Goal: Task Accomplishment & Management: Manage account settings

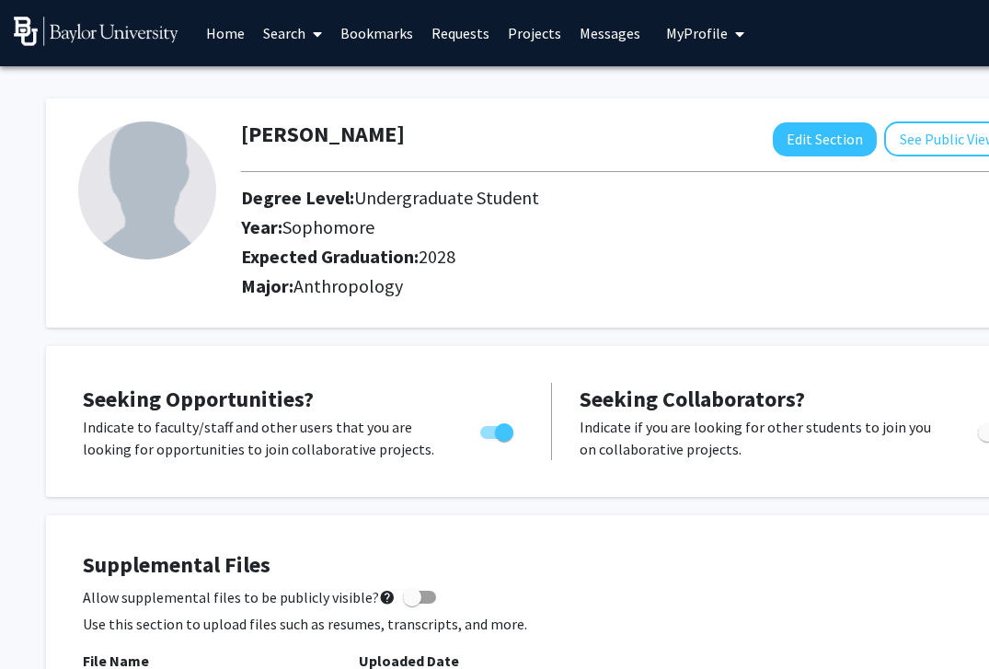
click at [227, 40] on link "Home" at bounding box center [225, 33] width 57 height 64
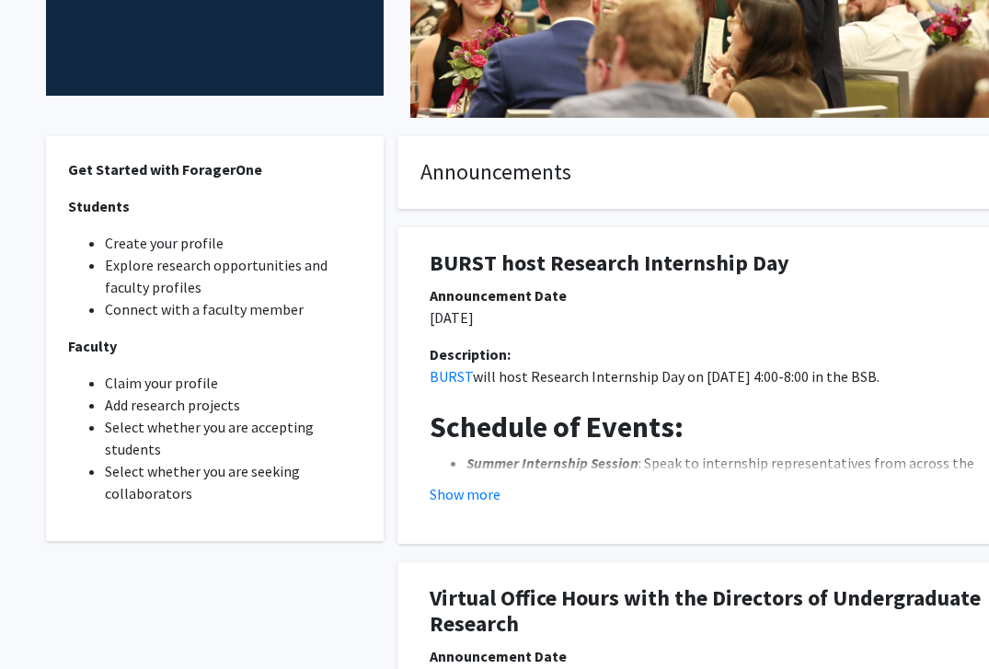
scroll to position [398, 0]
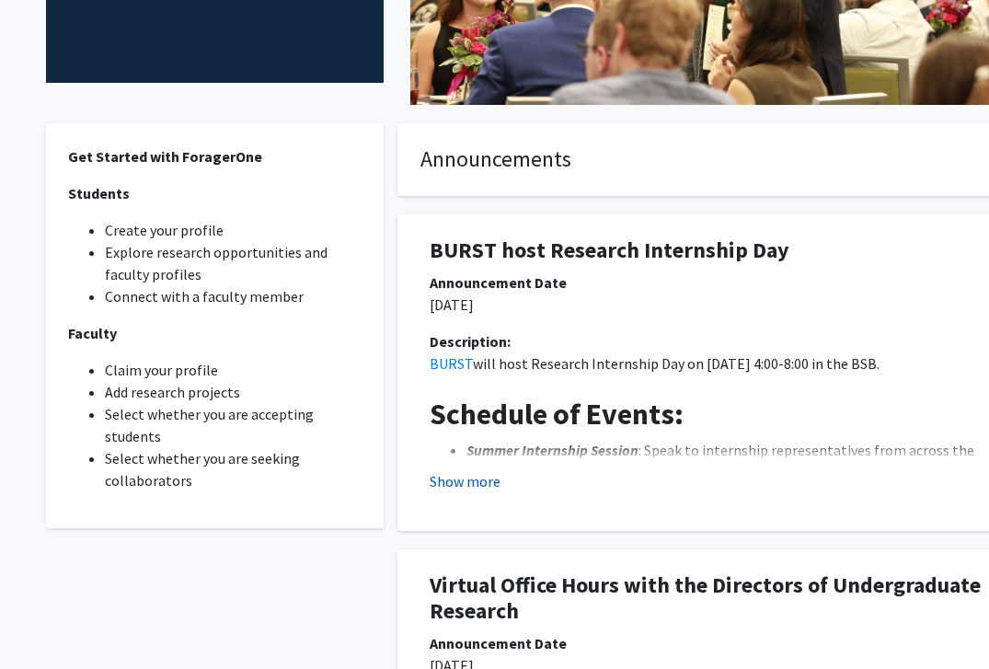
click at [459, 479] on button "Show more" at bounding box center [465, 481] width 71 height 22
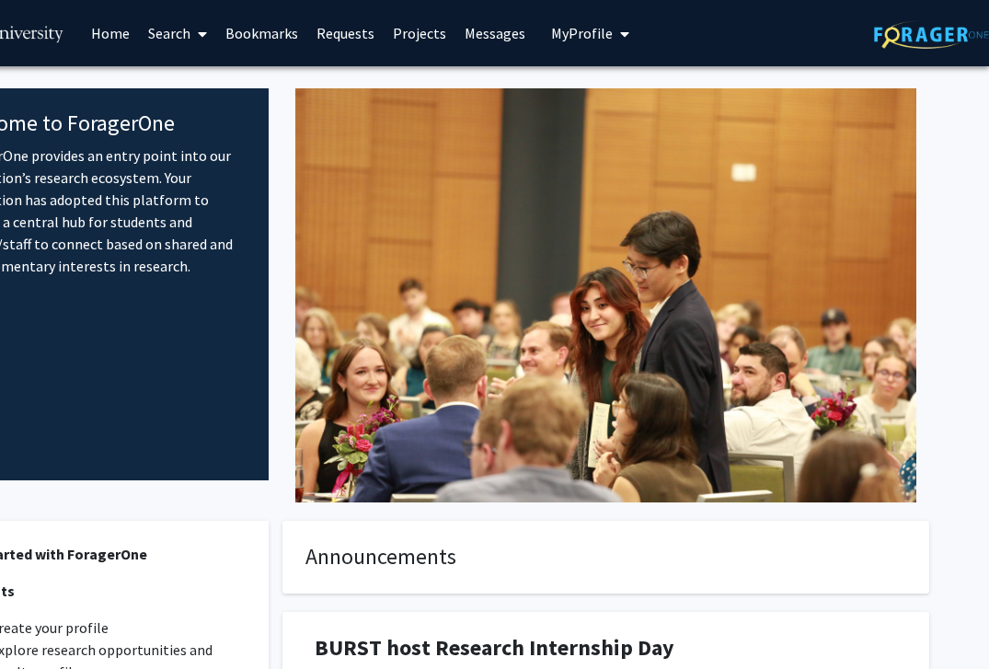
scroll to position [0, 0]
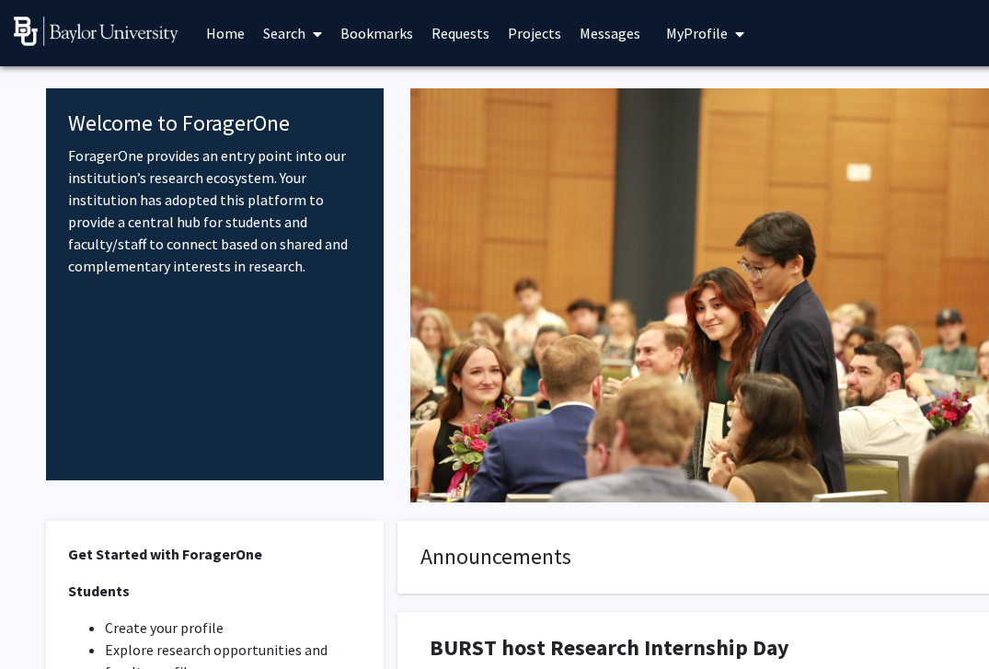
click at [515, 34] on link "Projects" at bounding box center [535, 33] width 72 height 64
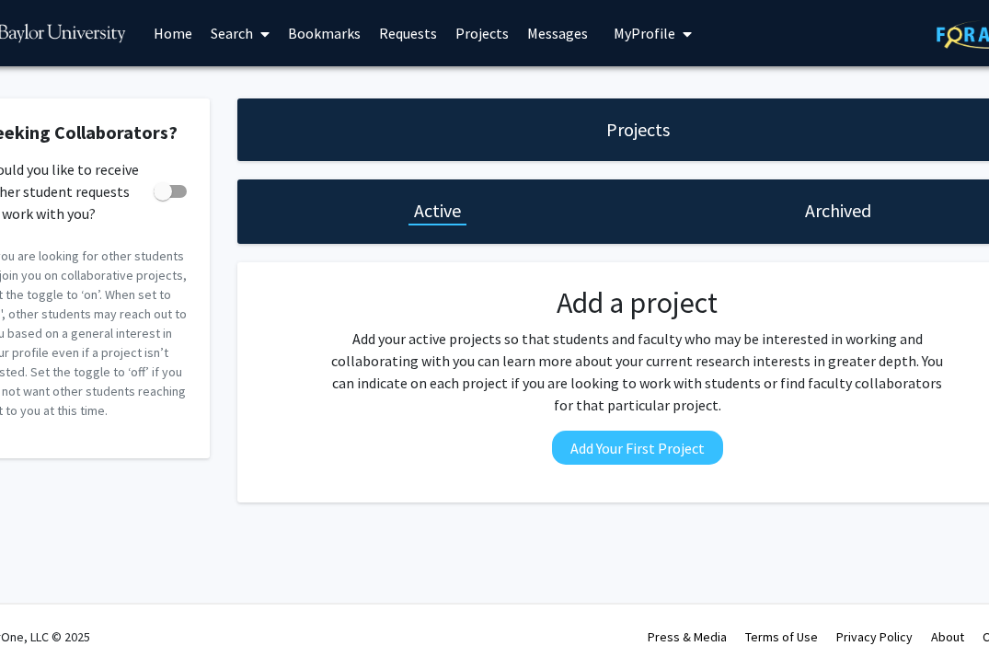
scroll to position [0, 115]
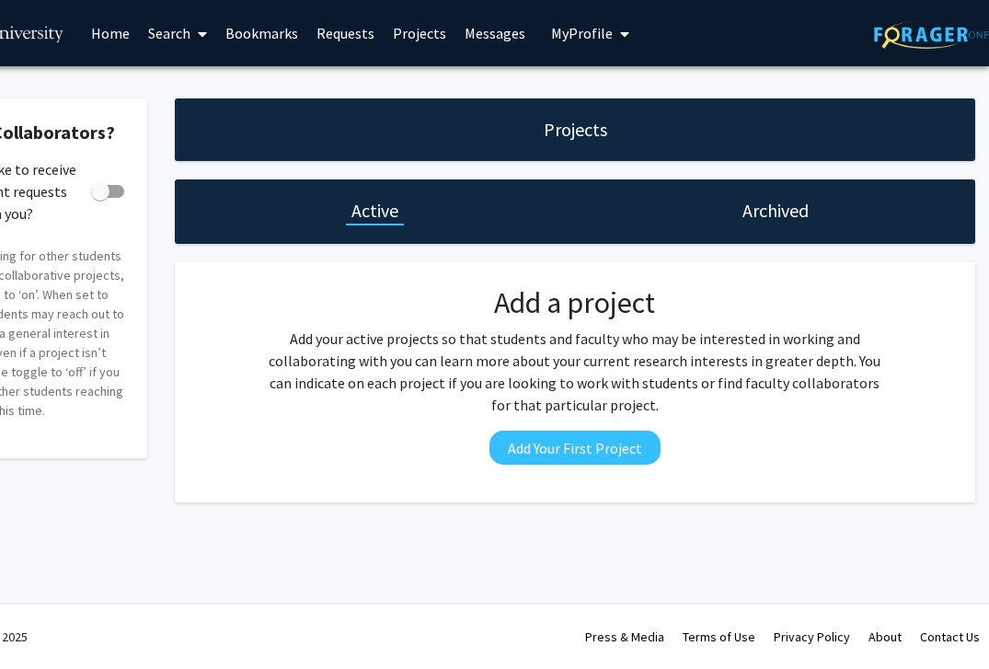
click at [728, 200] on h1 "Archived" at bounding box center [776, 211] width 66 height 26
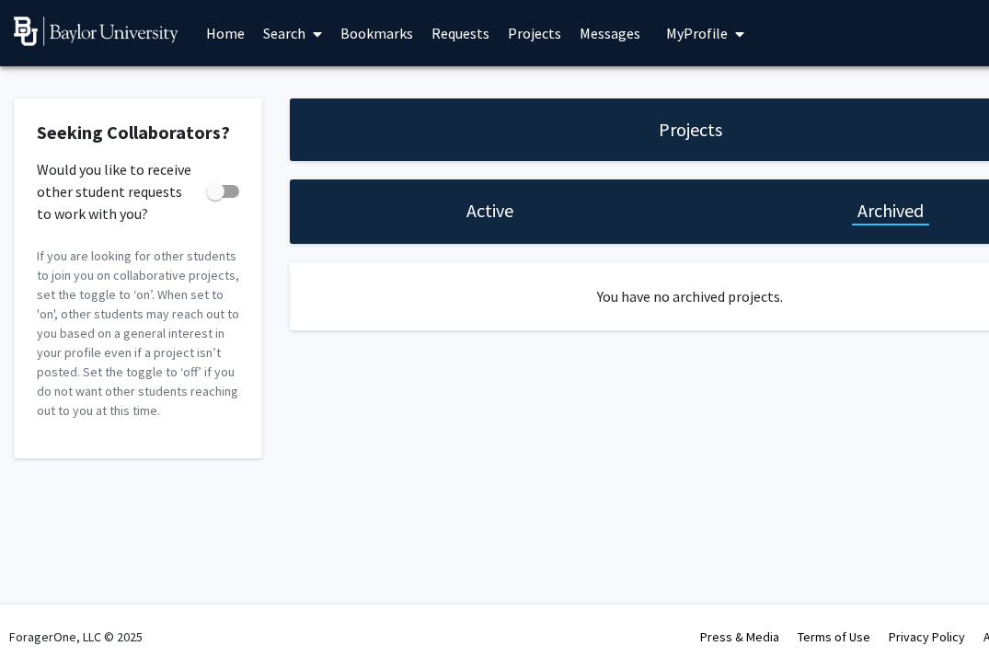
click at [482, 218] on h1 "Active" at bounding box center [490, 211] width 47 height 26
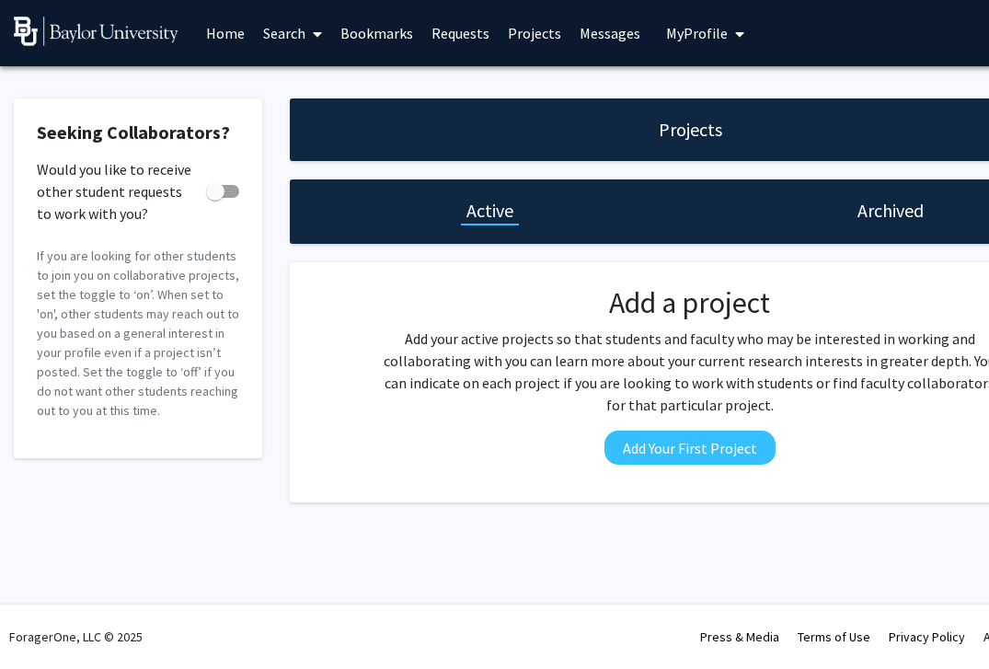
click at [233, 33] on link "Home" at bounding box center [225, 33] width 57 height 64
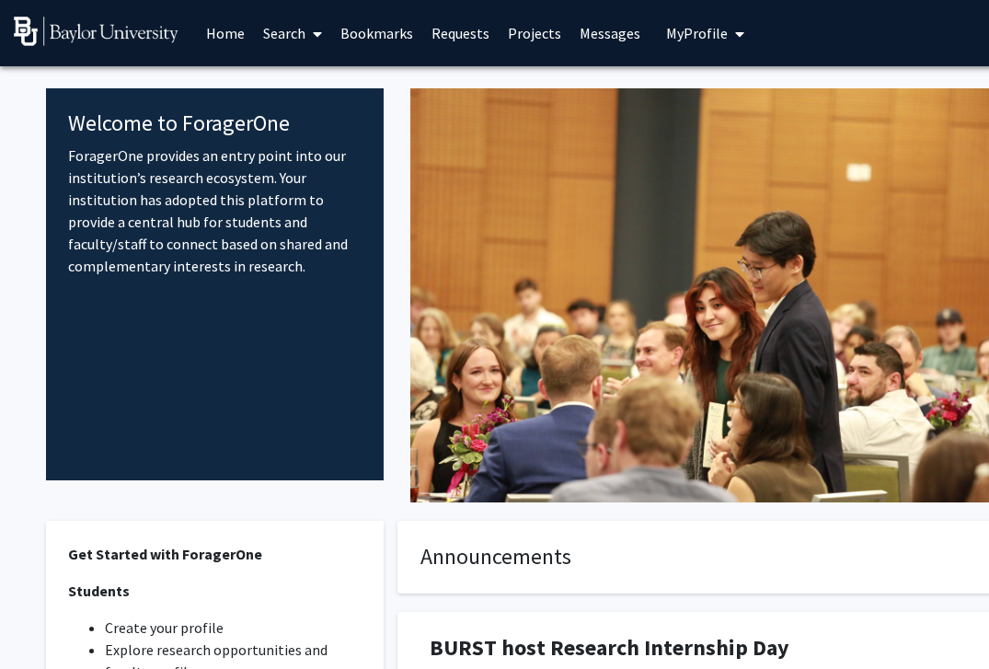
click at [276, 33] on link "Search" at bounding box center [292, 33] width 77 height 64
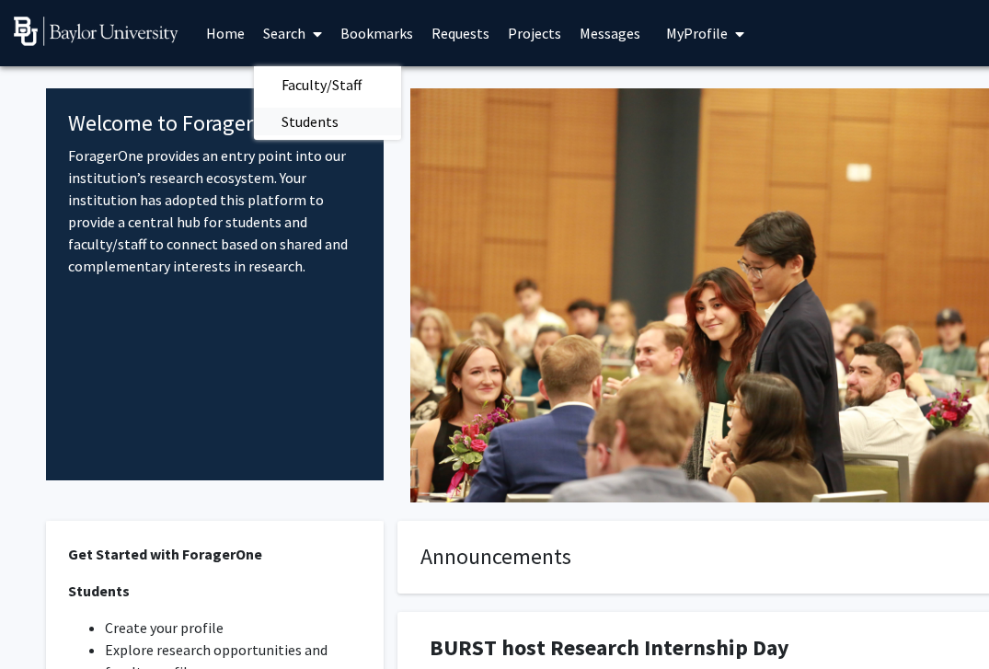
click at [329, 116] on span "Students" at bounding box center [310, 121] width 112 height 37
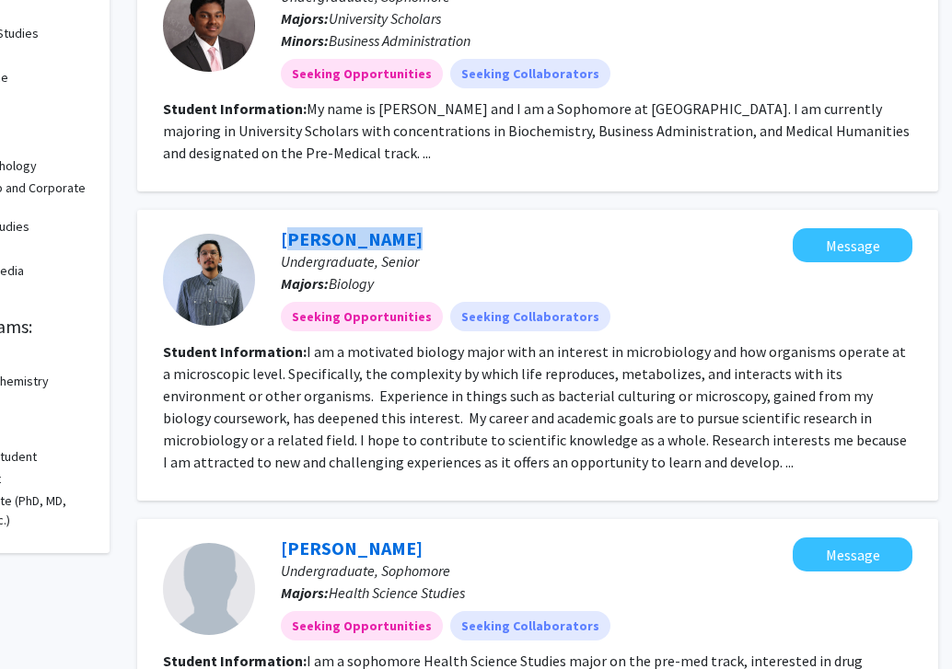
scroll to position [860, 151]
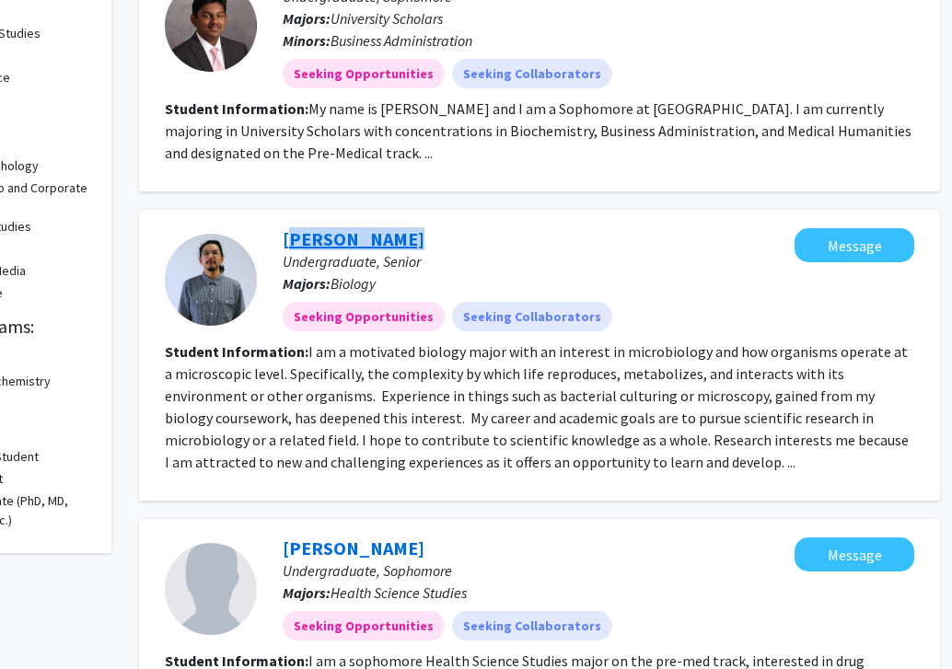
click at [344, 227] on link "[PERSON_NAME]" at bounding box center [354, 238] width 142 height 23
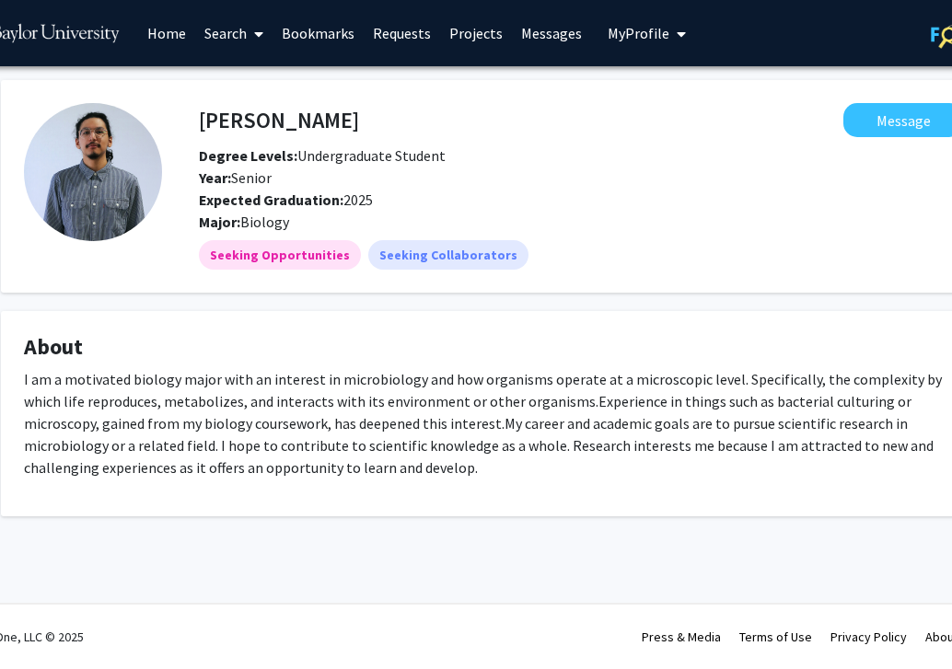
scroll to position [0, 153]
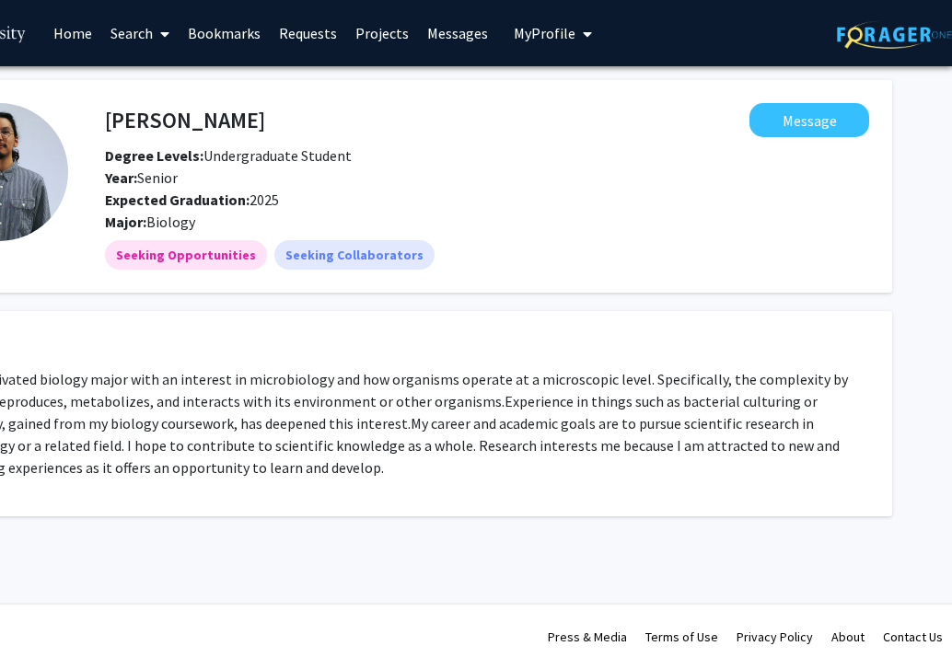
click at [583, 33] on icon "My profile dropdown to access profile and logout" at bounding box center [587, 34] width 9 height 15
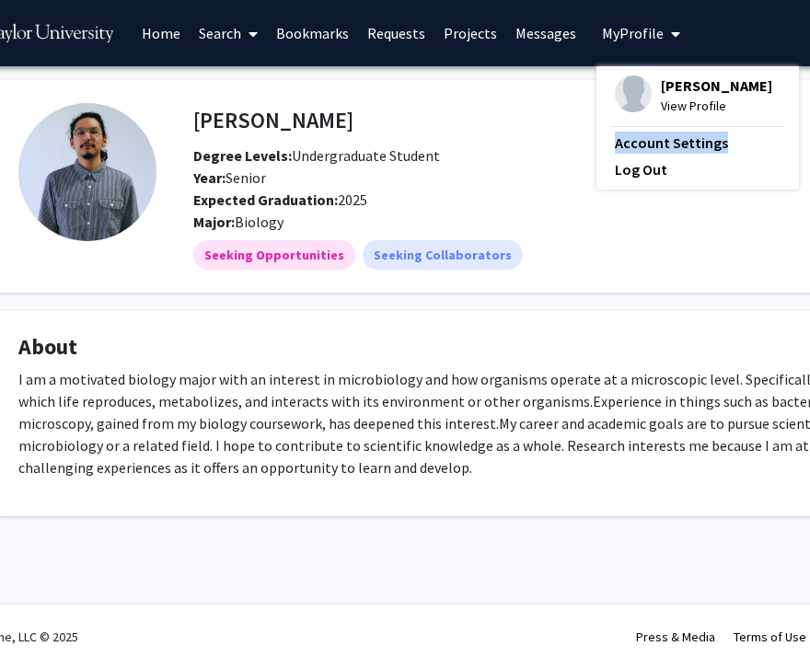
scroll to position [0, 70]
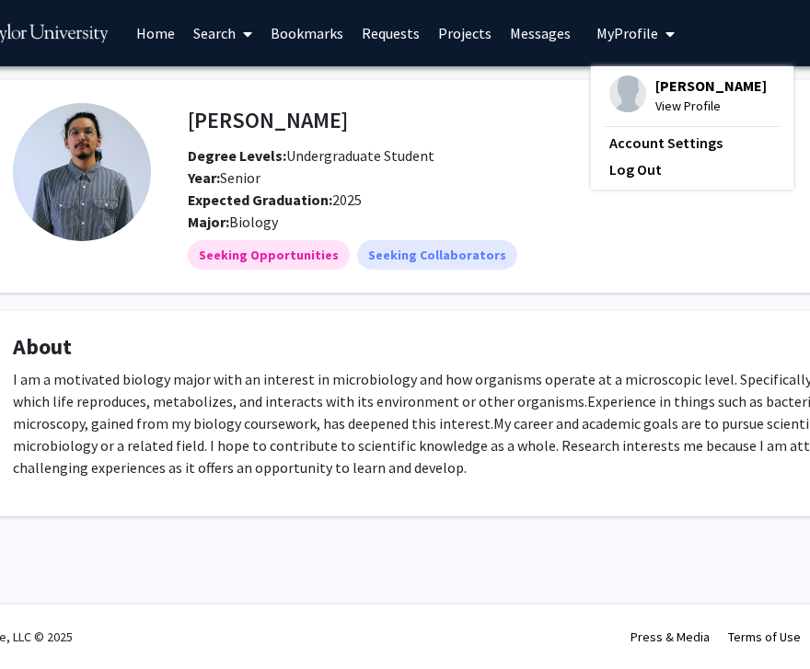
click at [507, 330] on fg-card "About I am a motivated biology major with an interest in microbiology and how o…" at bounding box center [482, 413] width 985 height 205
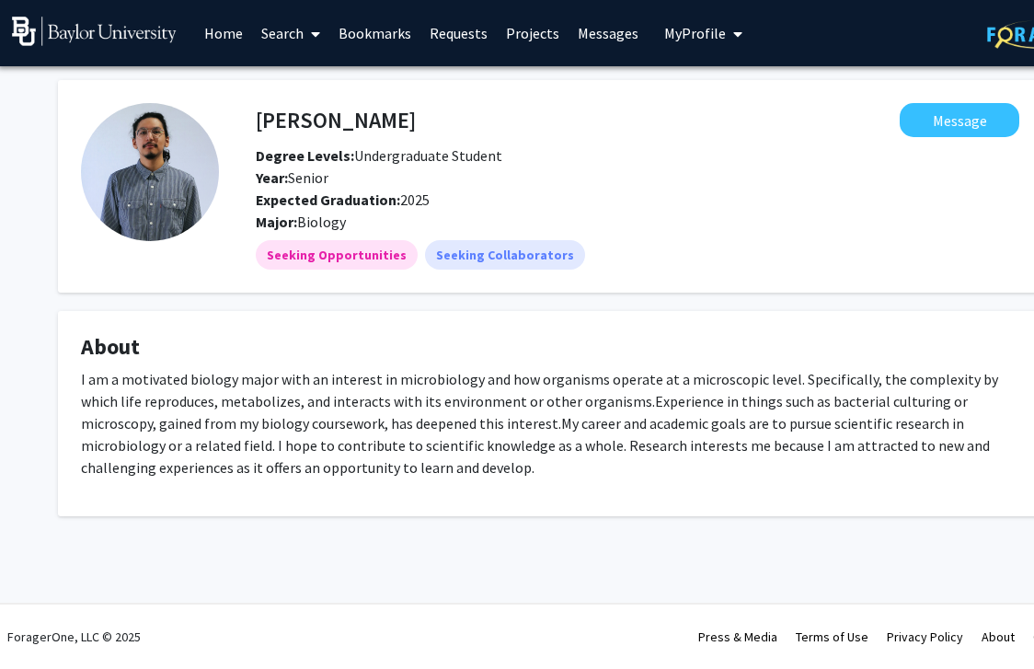
scroll to position [0, 0]
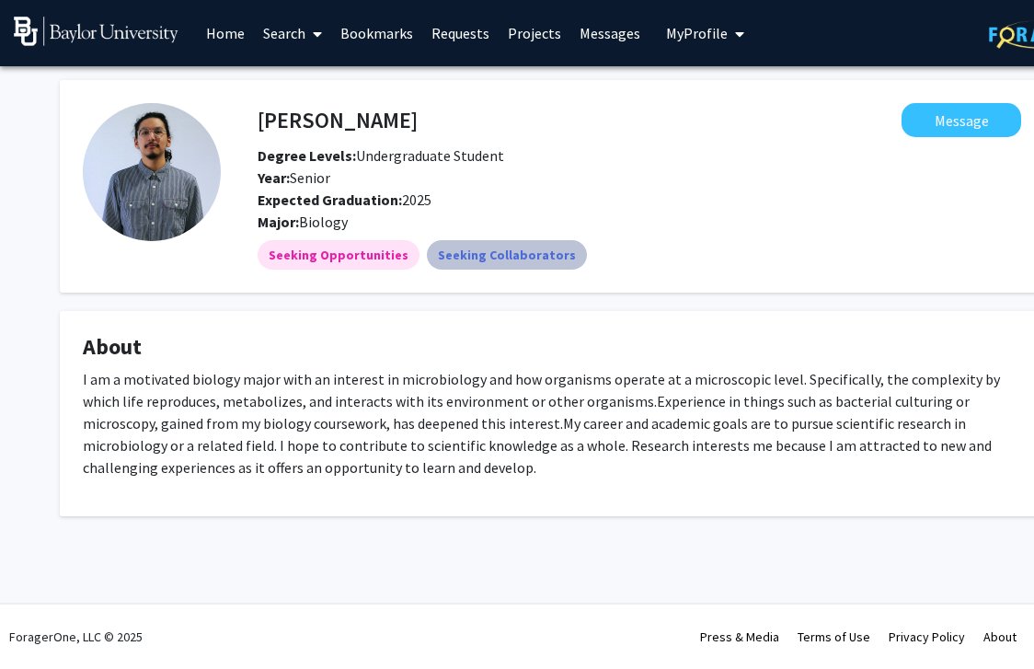
click at [440, 255] on mat-chip "Seeking Collaborators" at bounding box center [507, 254] width 160 height 29
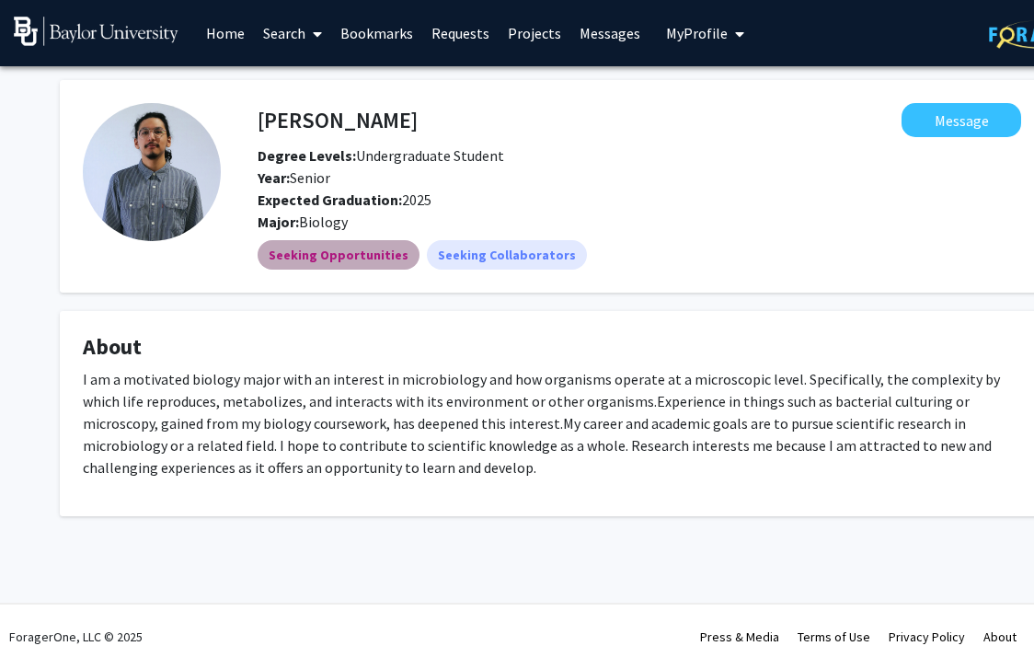
click at [374, 247] on mat-chip "Seeking Opportunities" at bounding box center [339, 254] width 162 height 29
click at [581, 25] on link "Messages" at bounding box center [610, 33] width 79 height 64
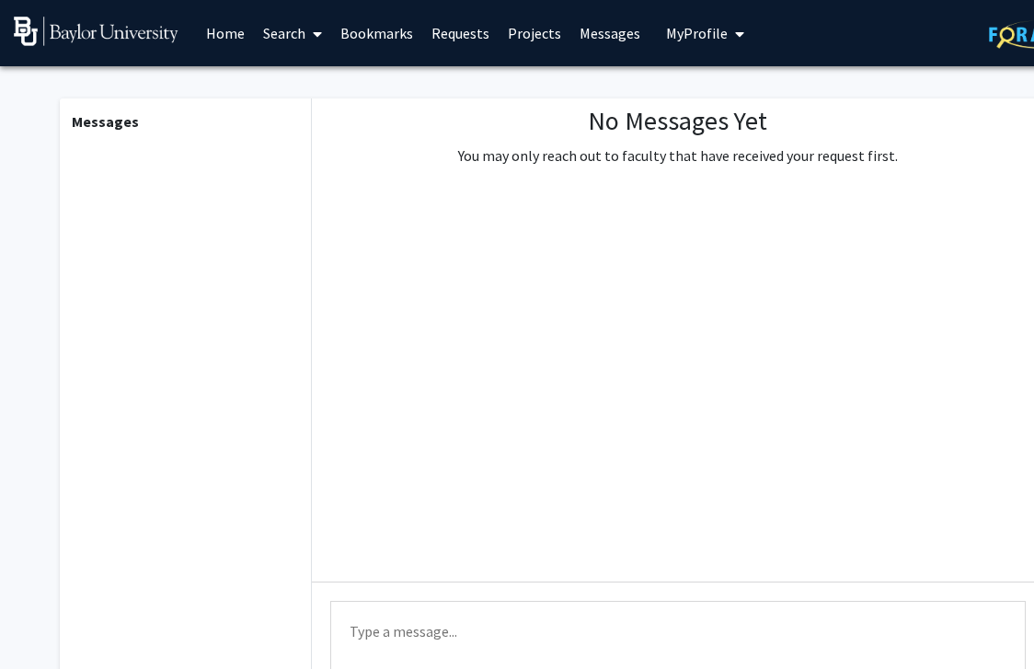
click at [542, 24] on link "Projects" at bounding box center [535, 33] width 72 height 64
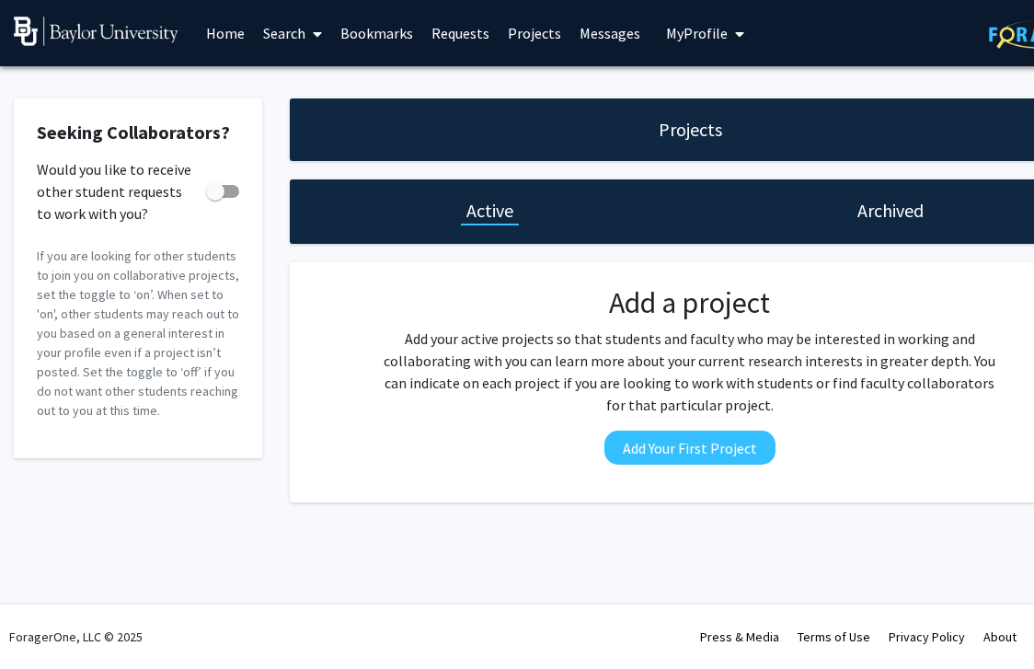
click at [728, 214] on h1 "Archived" at bounding box center [891, 211] width 66 height 26
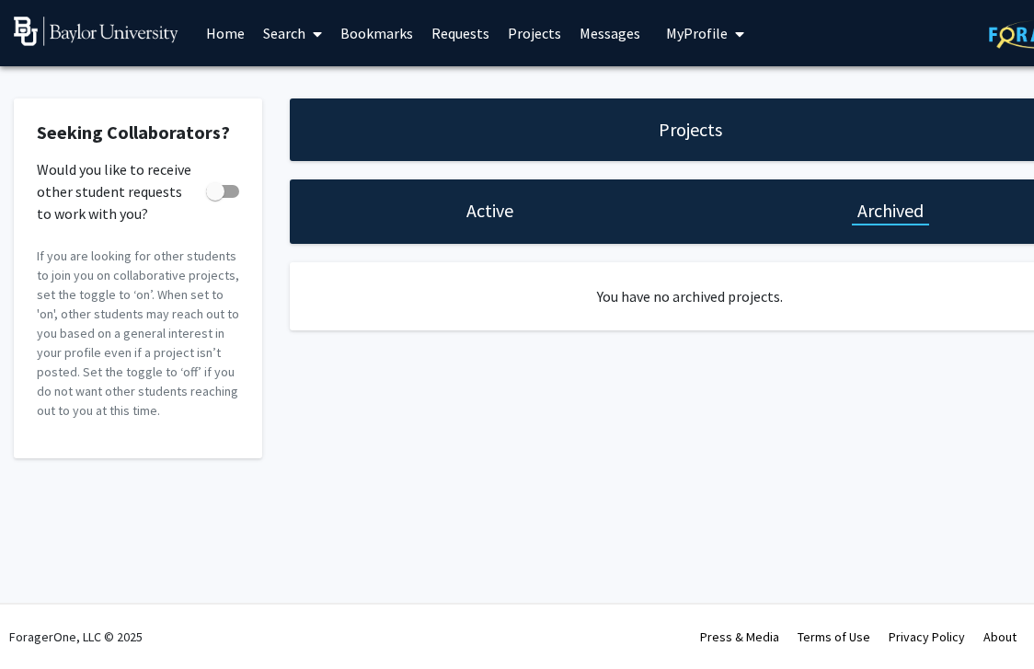
click at [525, 211] on div "Active" at bounding box center [490, 211] width 400 height 64
click at [448, 24] on link "Requests" at bounding box center [460, 33] width 76 height 64
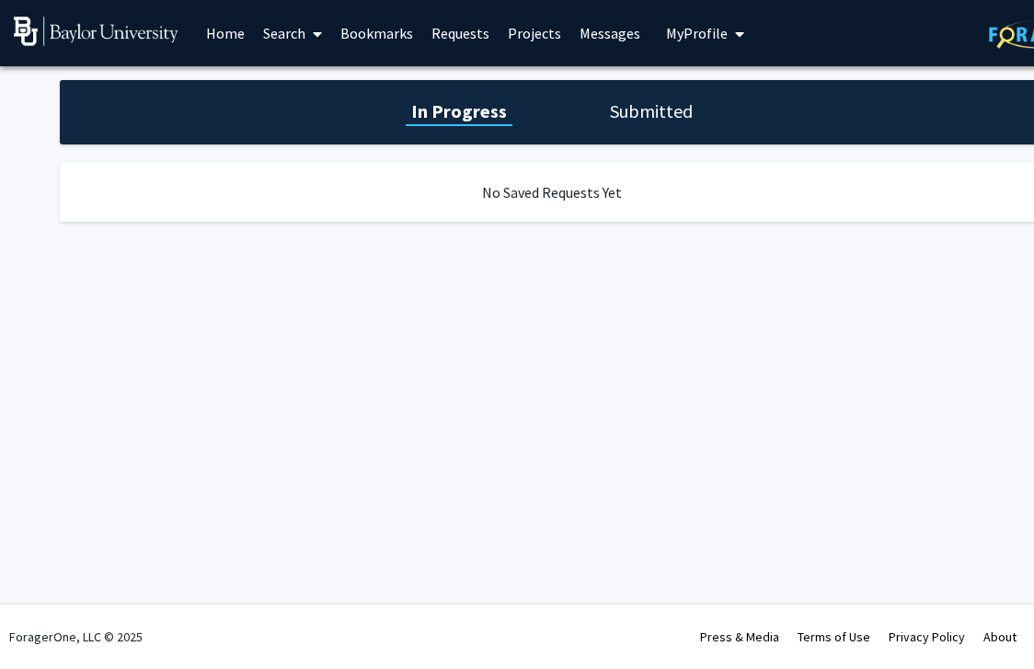
click at [646, 122] on h1 "Submitted" at bounding box center [652, 111] width 94 height 26
click at [287, 33] on link "Search" at bounding box center [292, 33] width 77 height 64
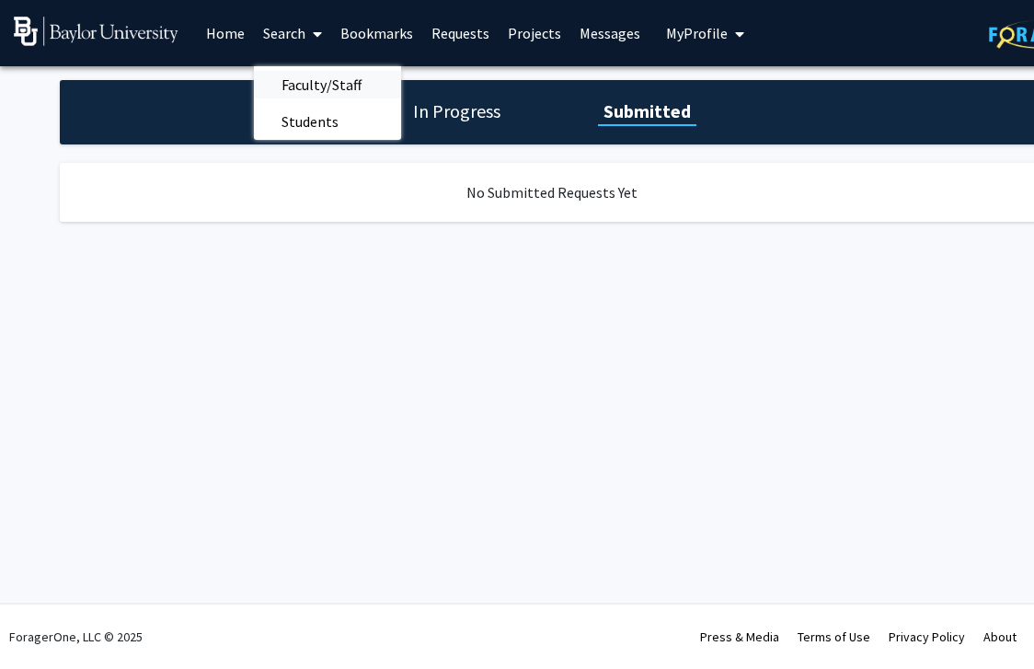
click at [305, 82] on span "Faculty/Staff" at bounding box center [321, 84] width 135 height 37
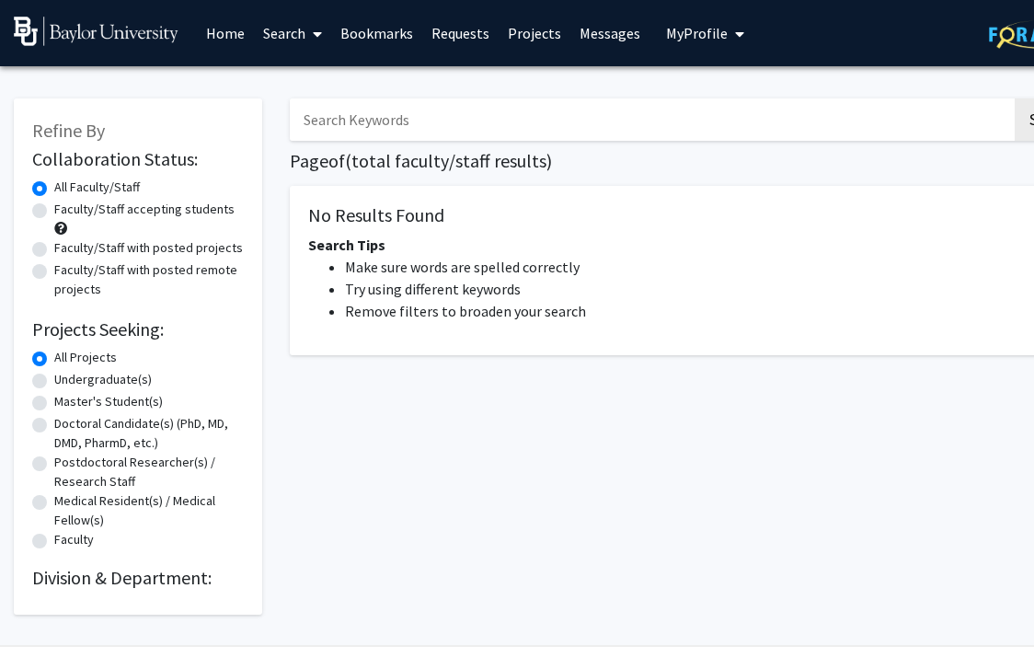
click at [54, 382] on label "Undergraduate(s)" at bounding box center [103, 379] width 98 height 19
click at [54, 382] on input "Undergraduate(s)" at bounding box center [60, 376] width 12 height 12
radio input "true"
click at [54, 400] on label "Master's Student(s)" at bounding box center [108, 401] width 109 height 19
click at [54, 400] on input "Master's Student(s)" at bounding box center [60, 398] width 12 height 12
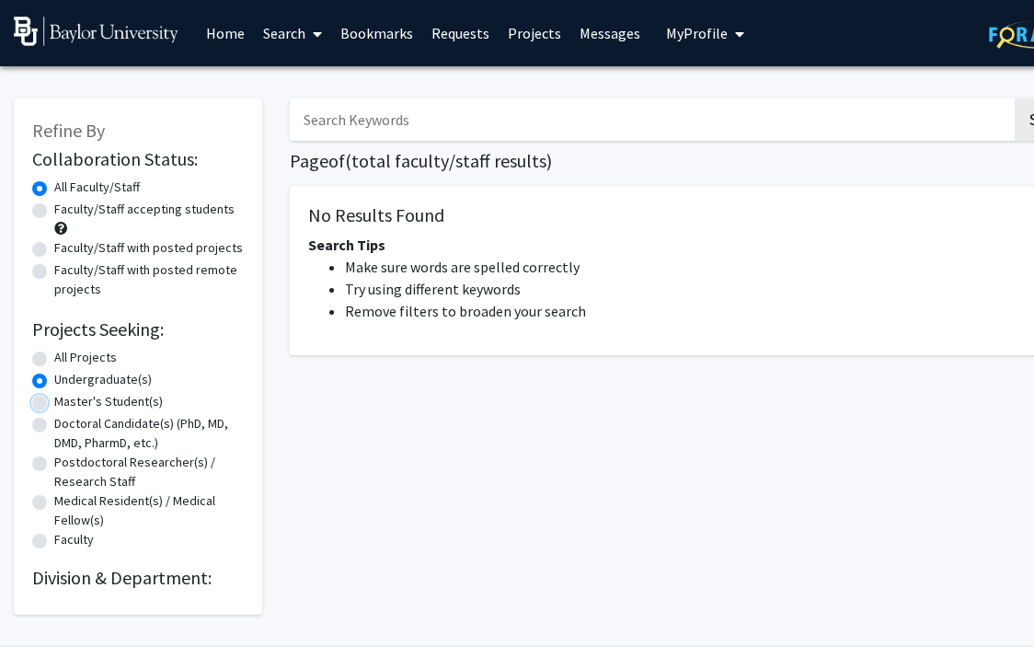
radio input "true"
click at [221, 41] on link "Home" at bounding box center [225, 33] width 57 height 64
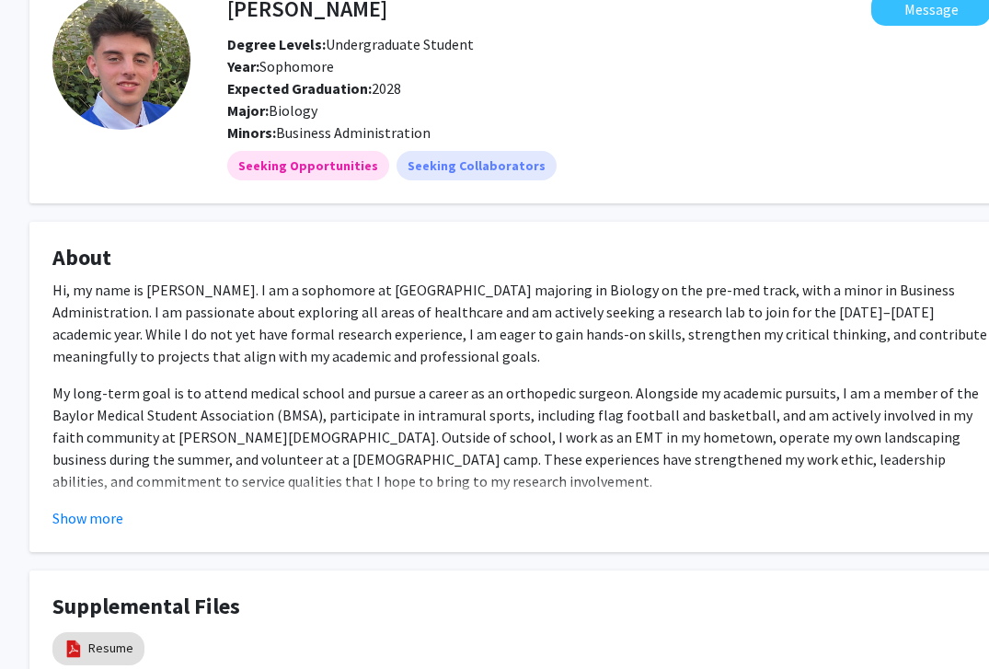
scroll to position [111, 0]
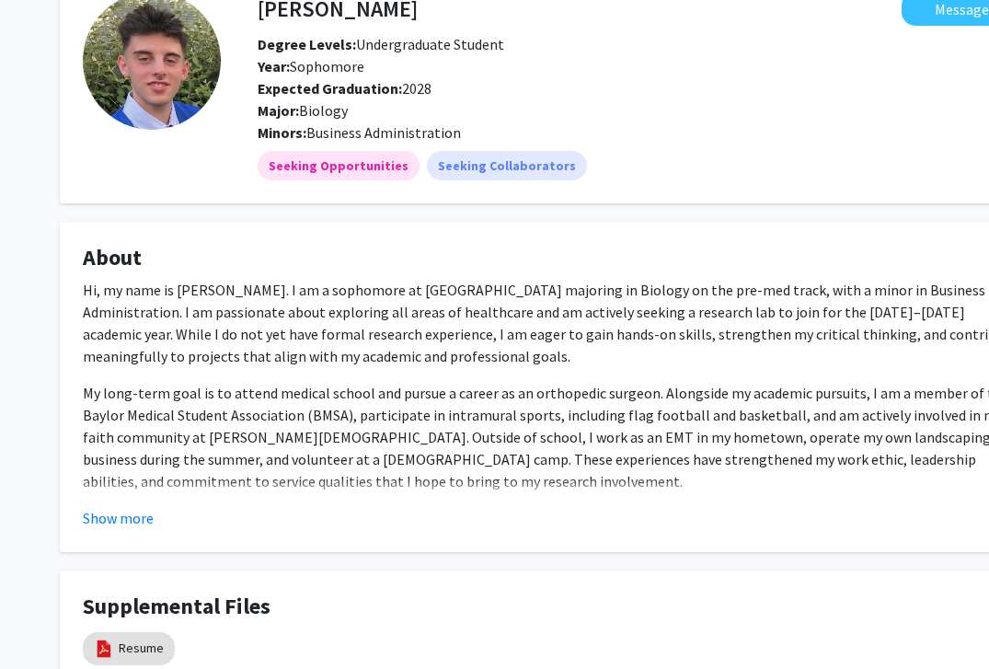
click at [118, 504] on fg-read-more "Hi, my name is Alex Grubbs. I am a sophomore at Baylor University majoring in B…" at bounding box center [552, 404] width 939 height 250
click at [120, 515] on button "Show more" at bounding box center [118, 518] width 71 height 22
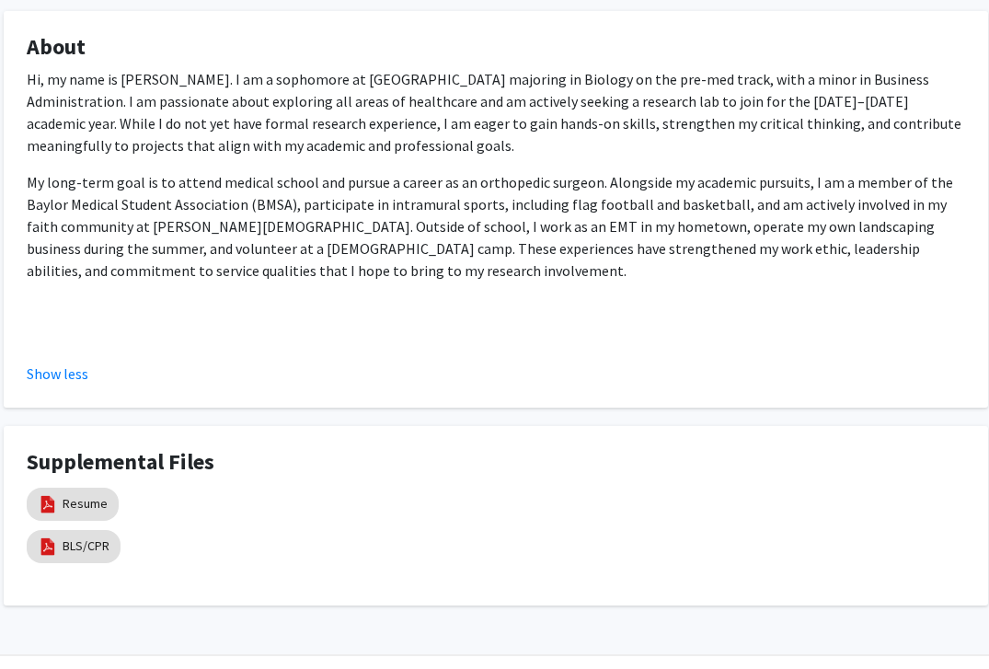
scroll to position [373, 56]
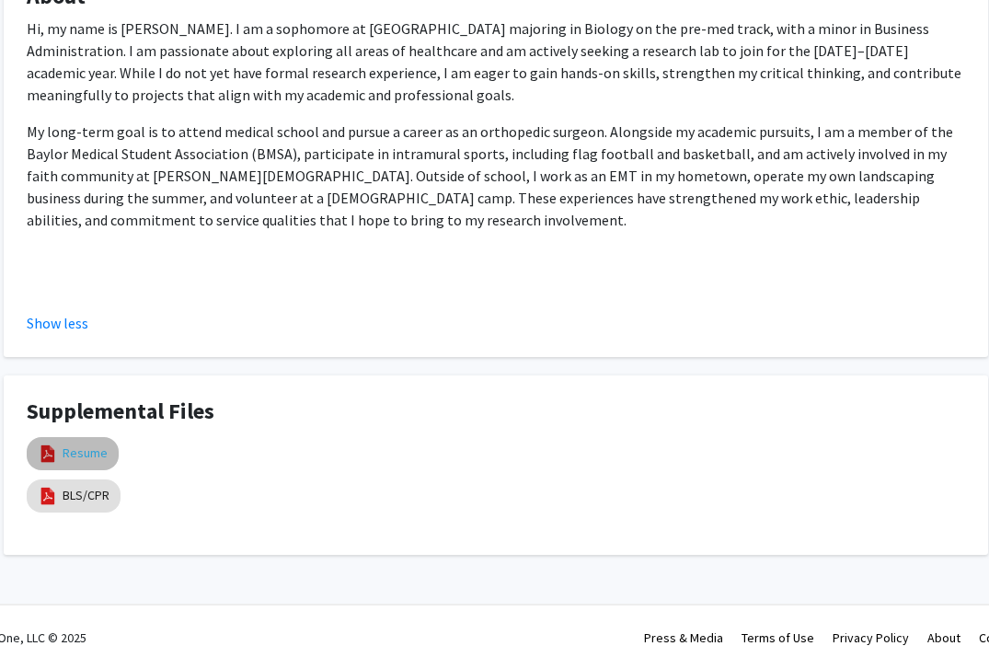
click at [85, 445] on link "Resume" at bounding box center [85, 453] width 45 height 19
select select "custom"
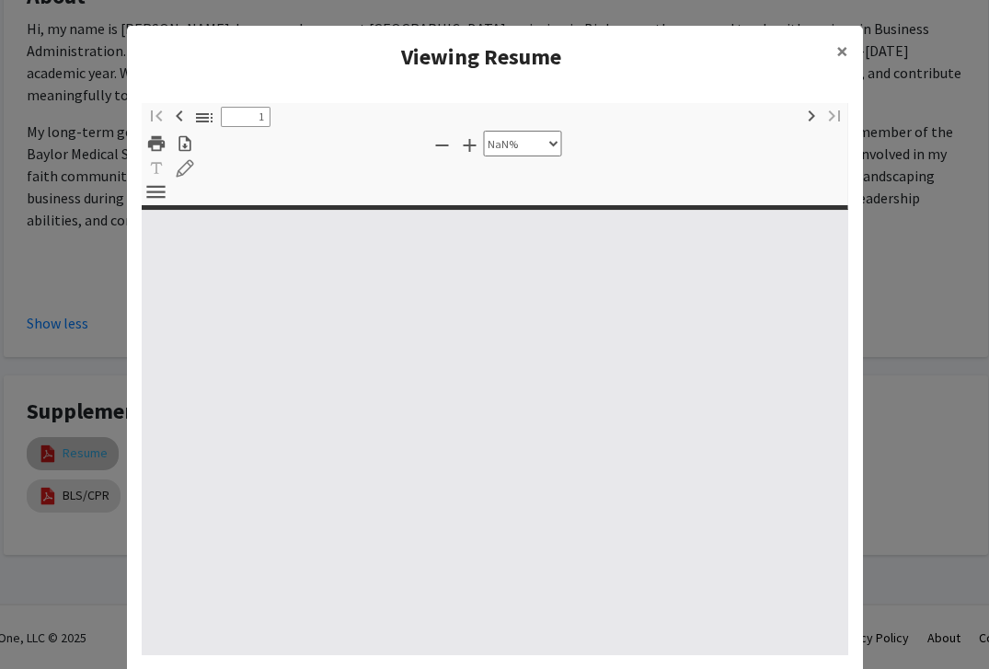
type input "0"
select select "custom"
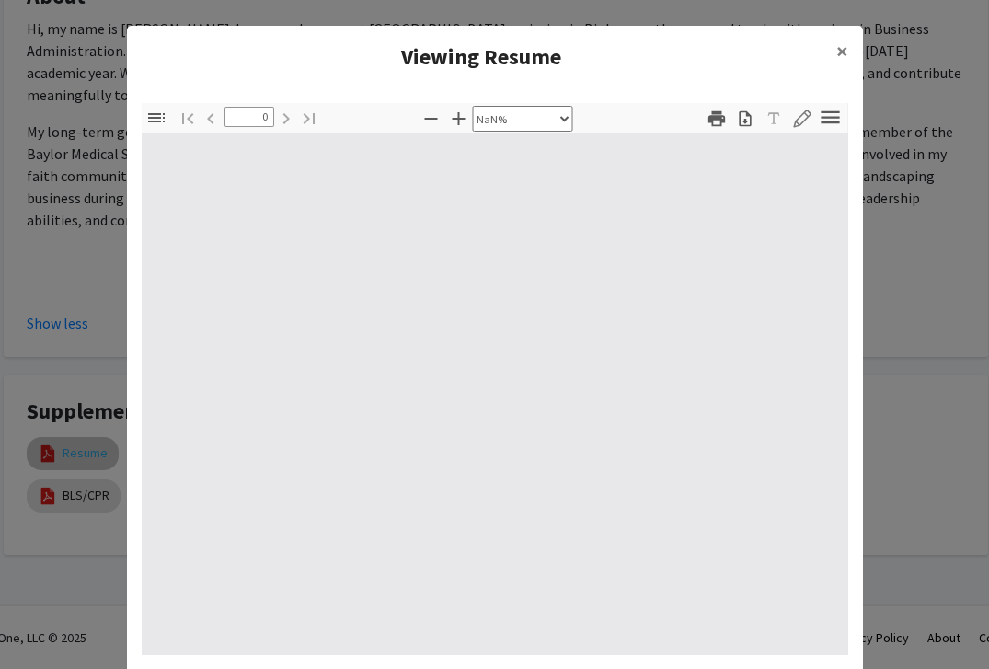
type input "1"
select select "auto"
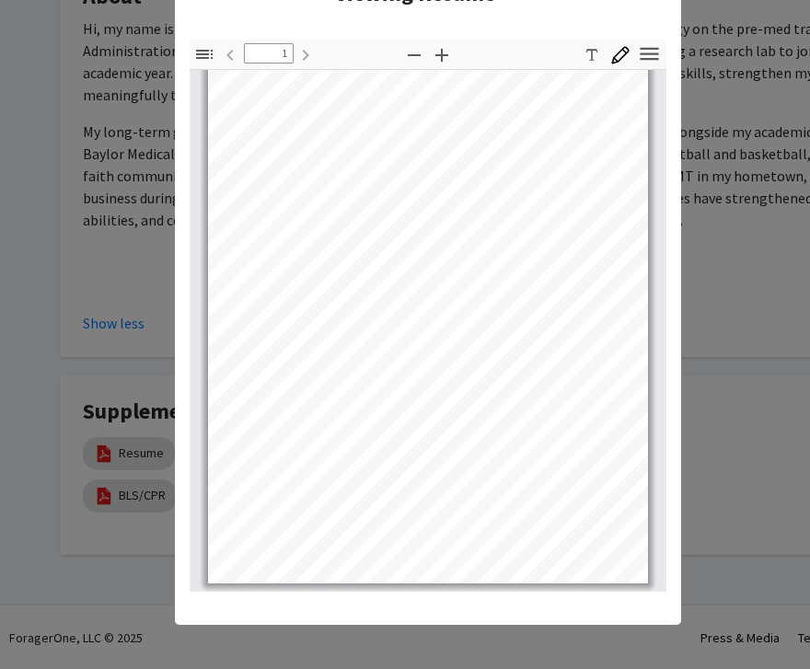
scroll to position [64, 0]
click at [703, 285] on modal-container "Viewing Resume × Thumbnails Document Outline Attachments Layers Current Outline…" at bounding box center [405, 334] width 810 height 669
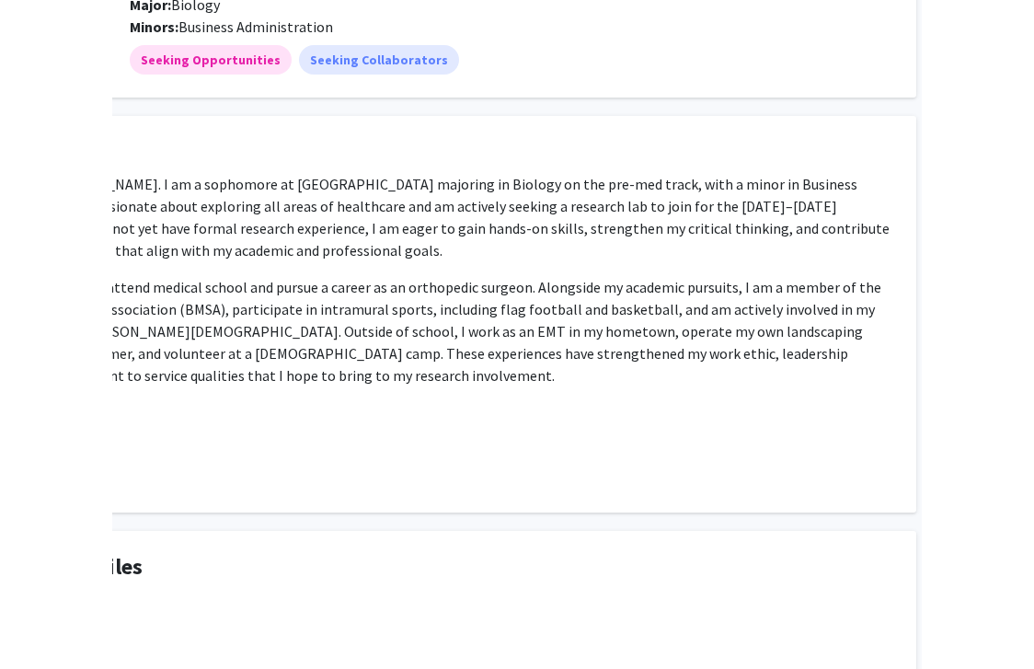
scroll to position [217, 41]
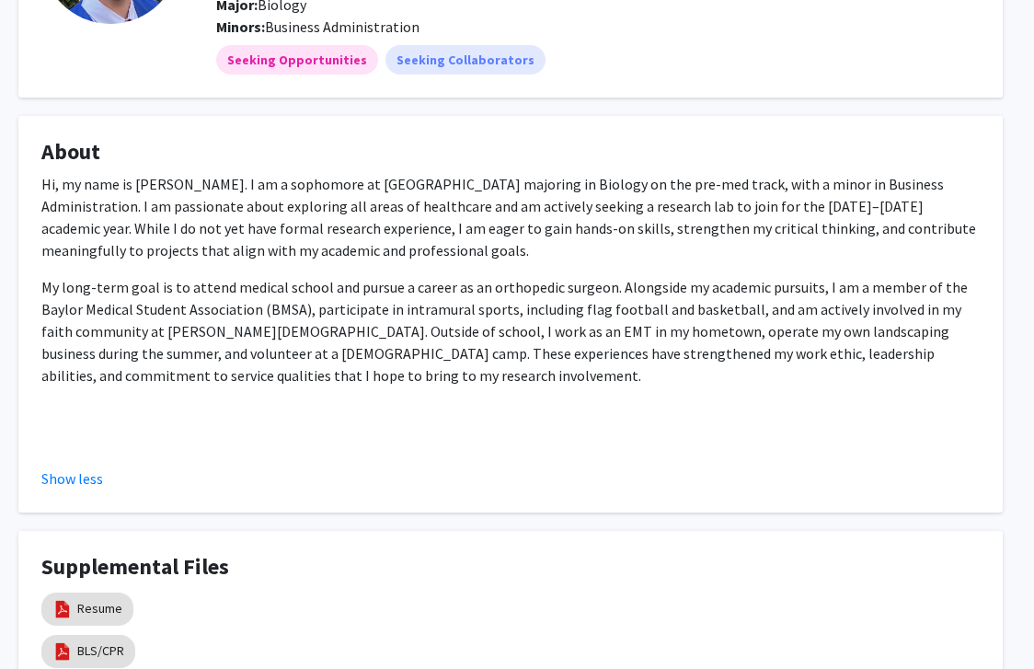
click at [132, 206] on p "Hi, my name is Alex Grubbs. I am a sophomore at Baylor University majoring in B…" at bounding box center [510, 217] width 939 height 88
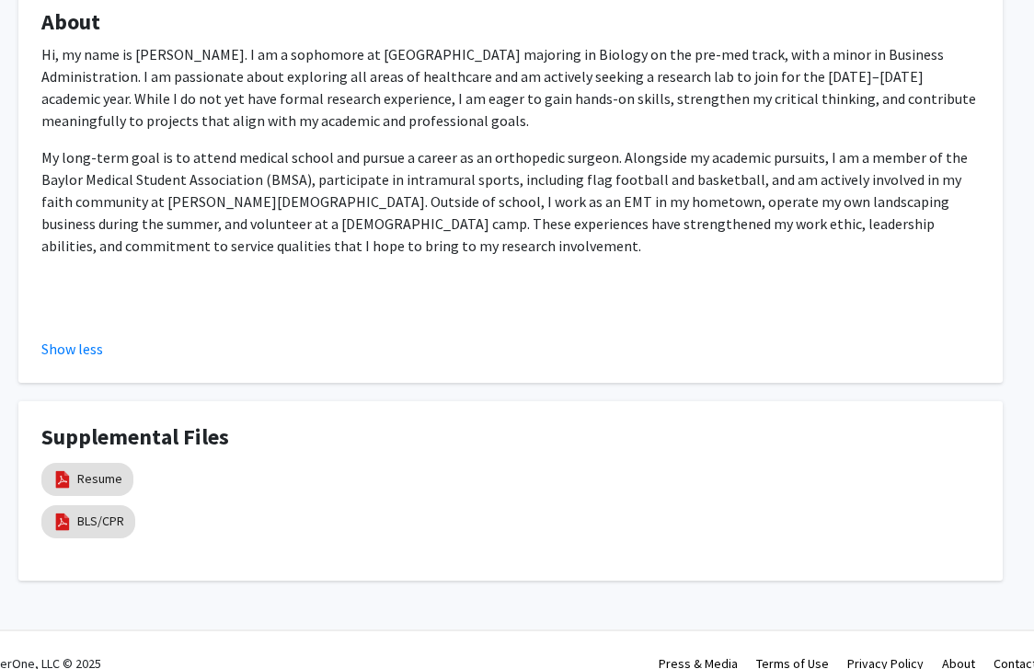
scroll to position [373, 41]
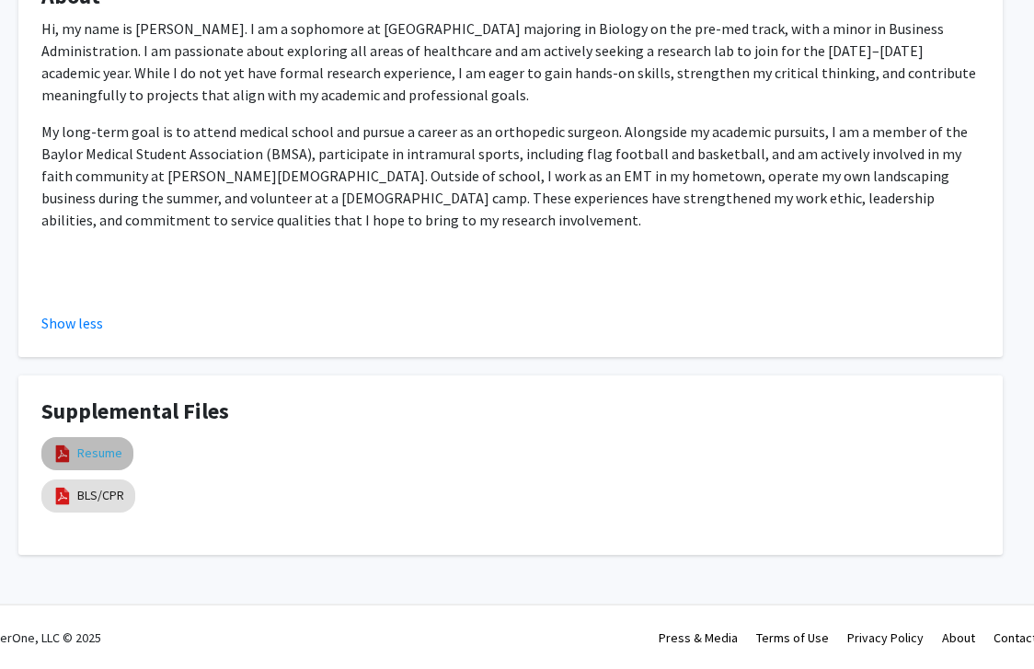
click at [98, 453] on link "Resume" at bounding box center [99, 453] width 45 height 19
select select "custom"
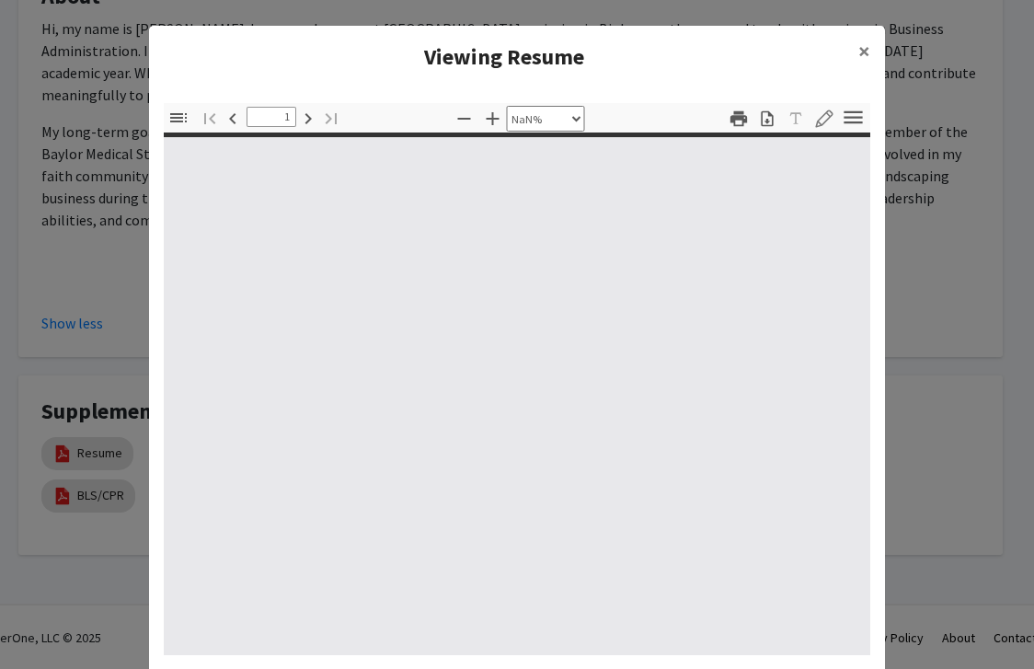
type input "0"
select select "custom"
type input "1"
select select "auto"
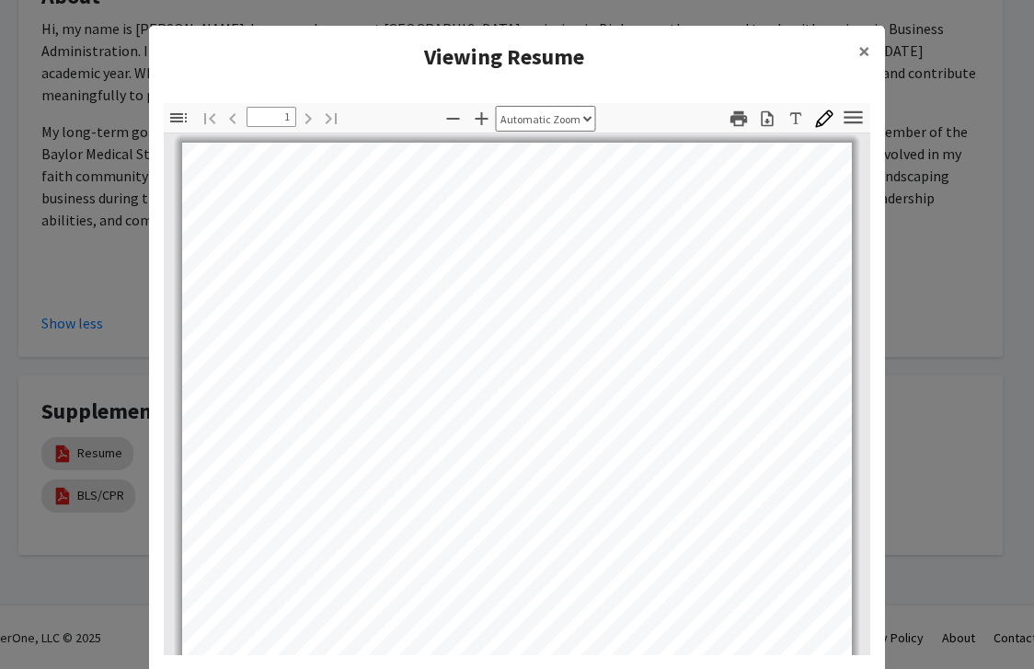
scroll to position [1, 0]
click at [75, 238] on modal-container "Viewing Resume × Thumbnails Document Outline Attachments Layers Current Outline…" at bounding box center [517, 334] width 1034 height 669
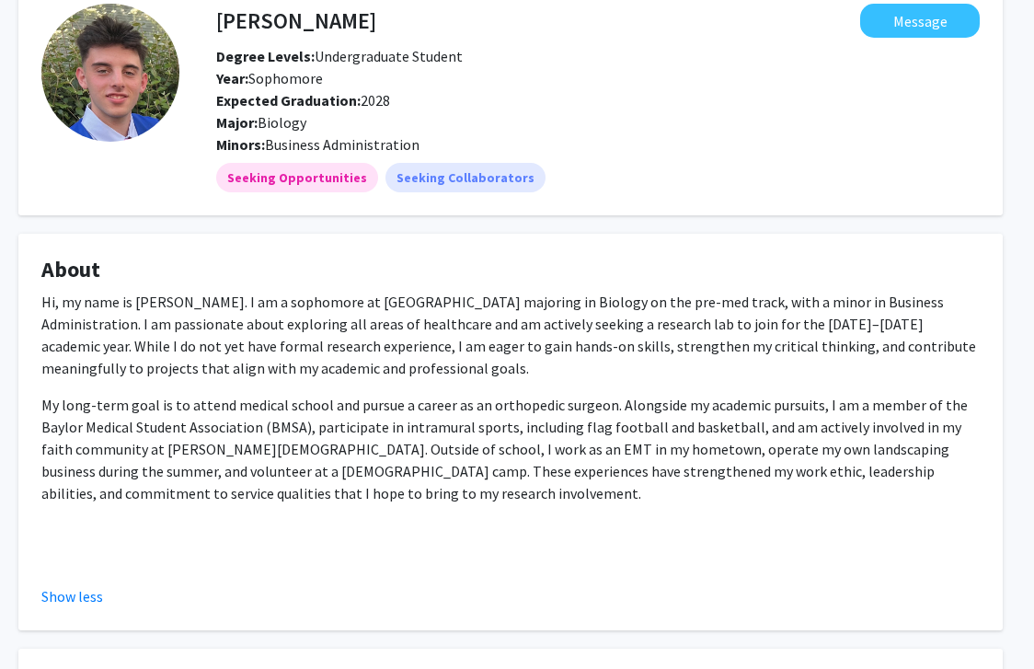
scroll to position [0, 41]
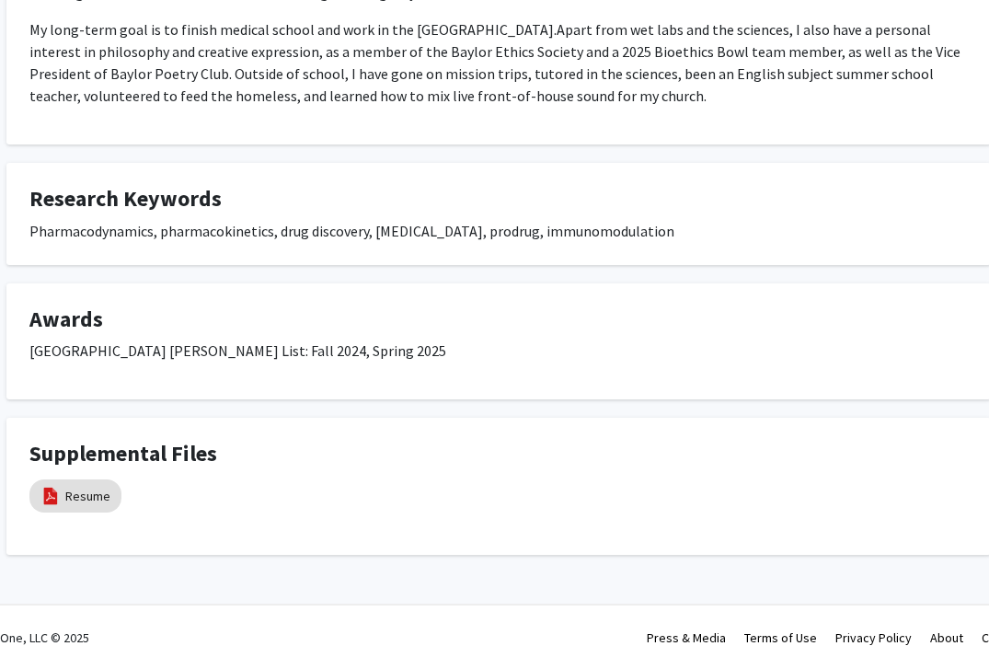
scroll to position [432, 53]
click at [86, 484] on mat-chip "Resume" at bounding box center [75, 495] width 92 height 33
click at [92, 487] on link "Resume" at bounding box center [87, 495] width 45 height 19
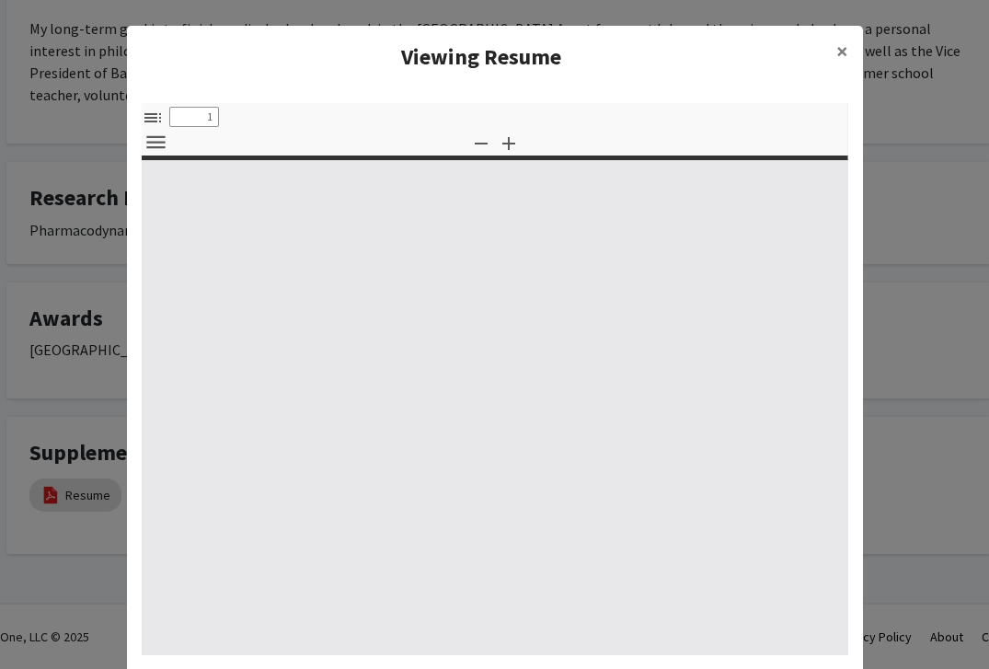
select select "custom"
type input "0"
select select "custom"
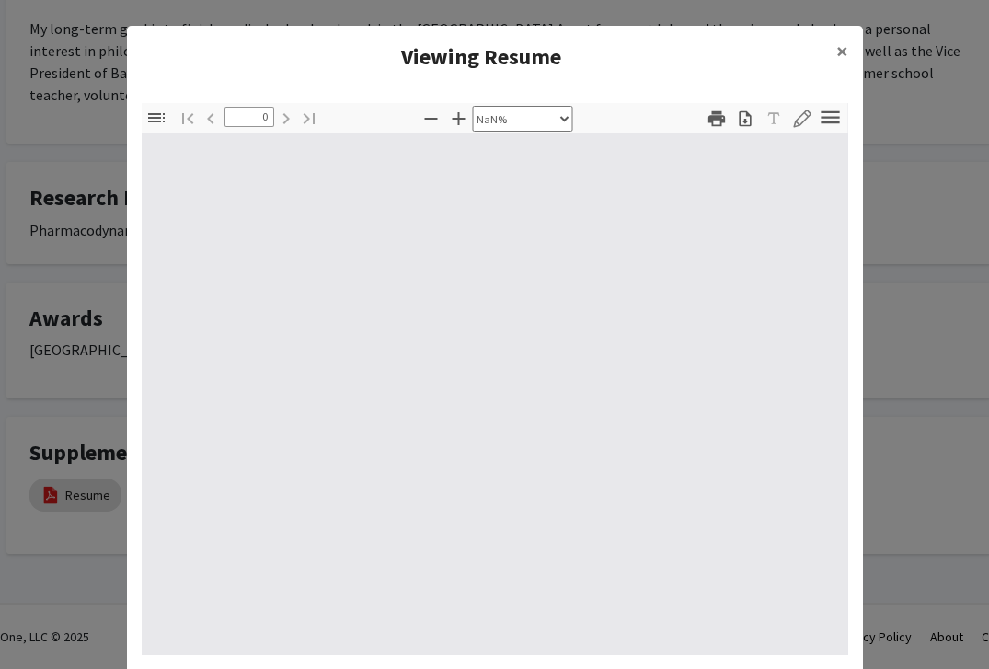
type input "1"
select select "auto"
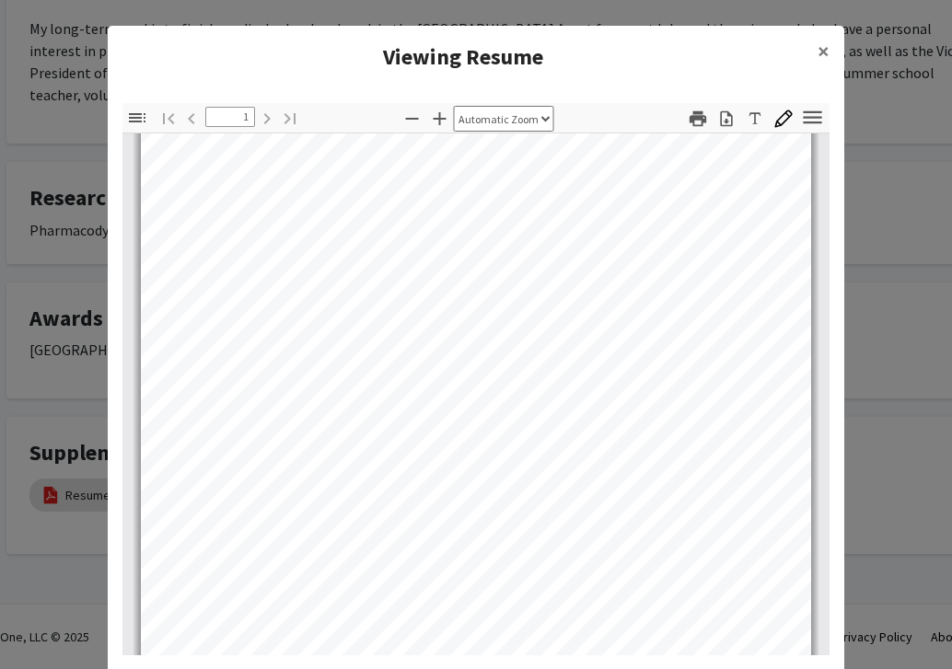
scroll to position [307, 0]
click at [950, 345] on modal-container "Viewing Resume × Thumbnails Document Outline Attachments Layers Current Outline…" at bounding box center [476, 334] width 952 height 669
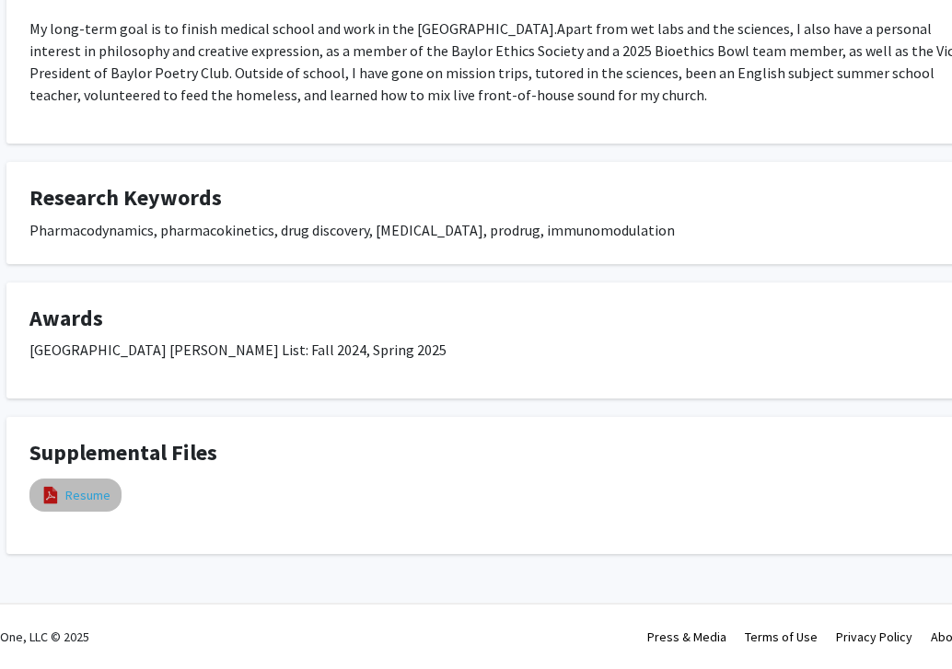
click at [67, 498] on link "Resume" at bounding box center [87, 495] width 45 height 19
select select "custom"
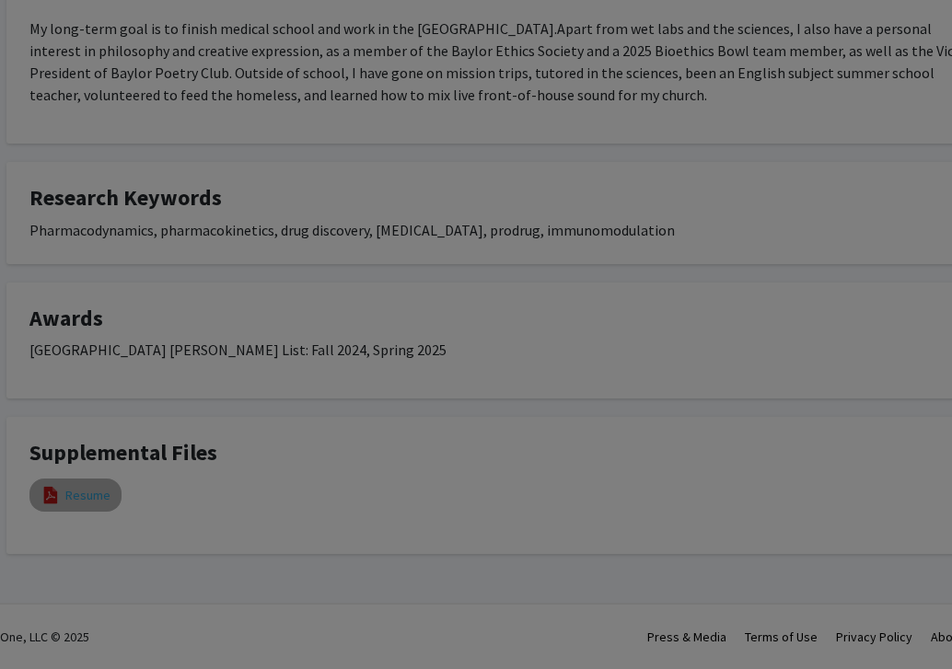
type input "0"
select select "custom"
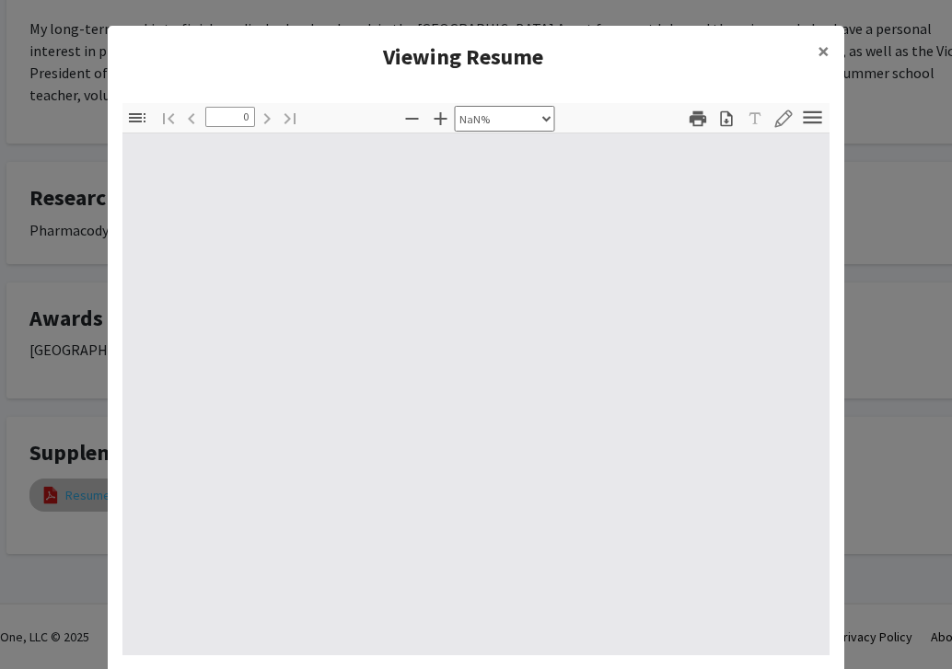
type input "1"
select select "auto"
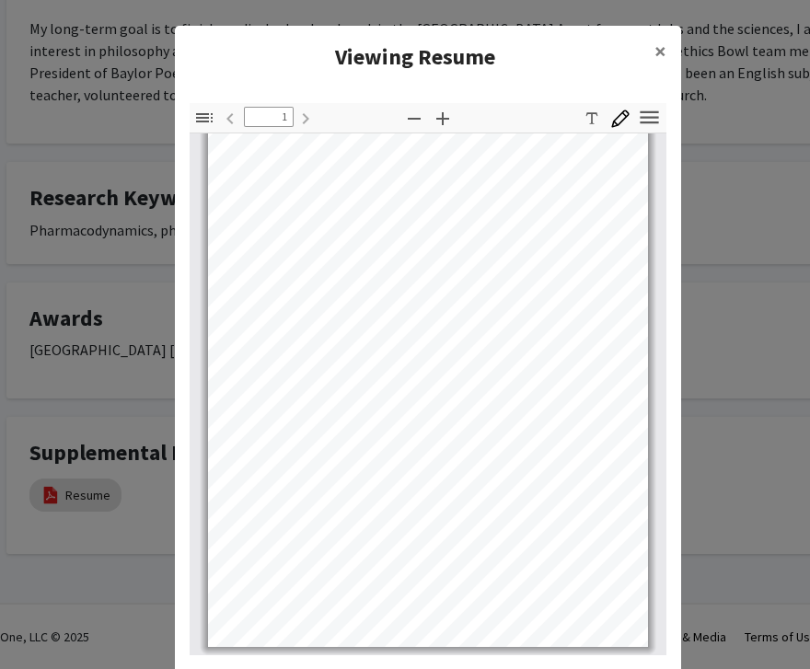
scroll to position [64, 0]
click at [659, 52] on span "×" at bounding box center [660, 51] width 12 height 29
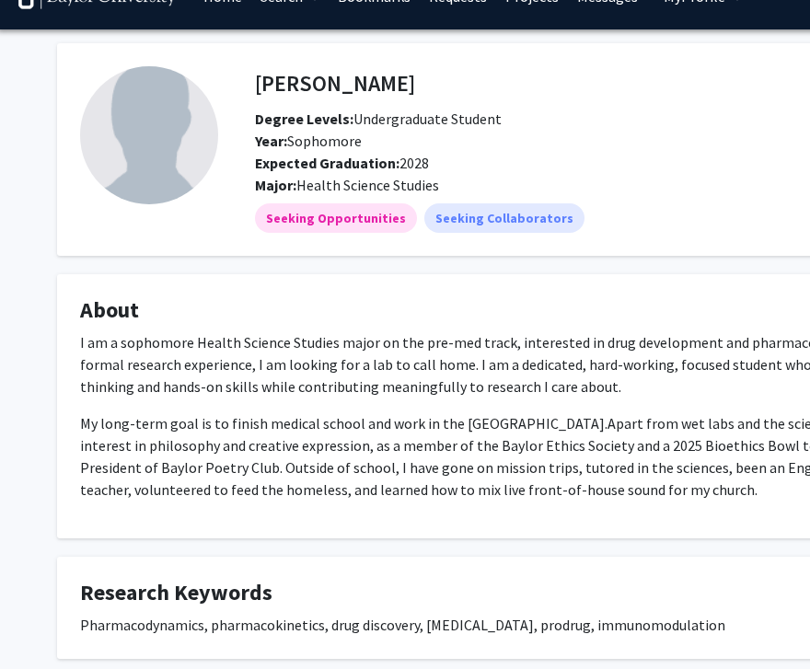
scroll to position [37, 0]
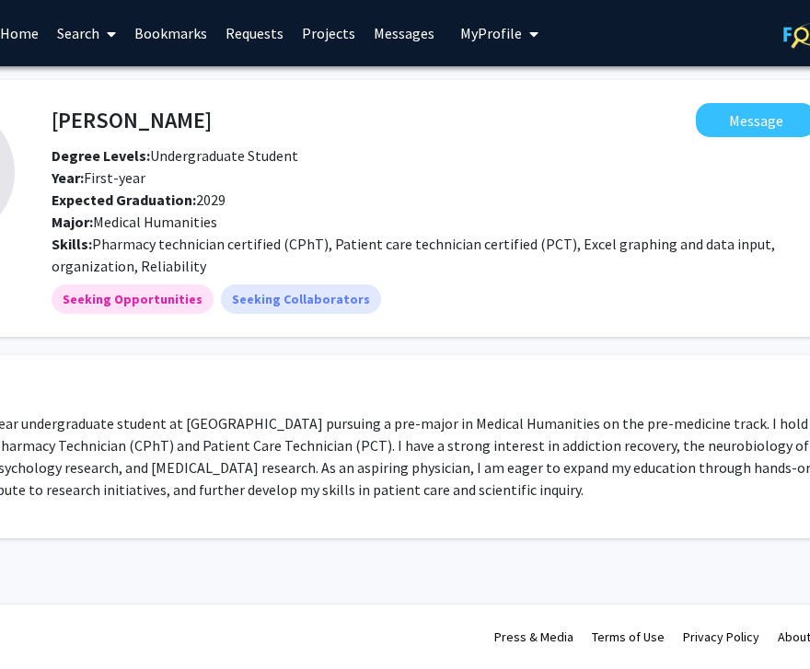
scroll to position [0, 207]
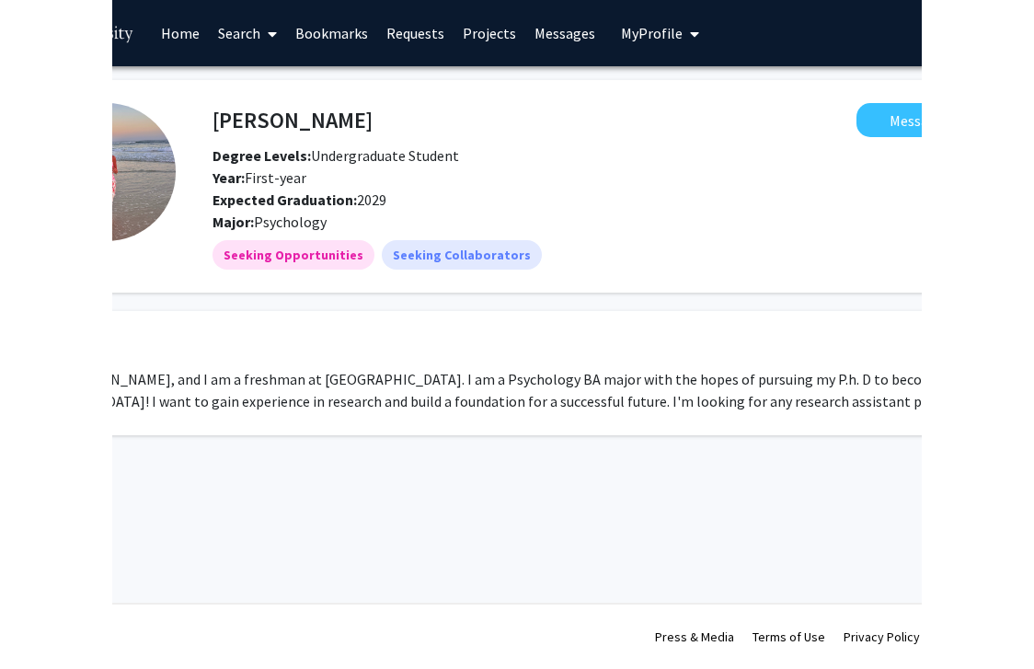
scroll to position [0, 66]
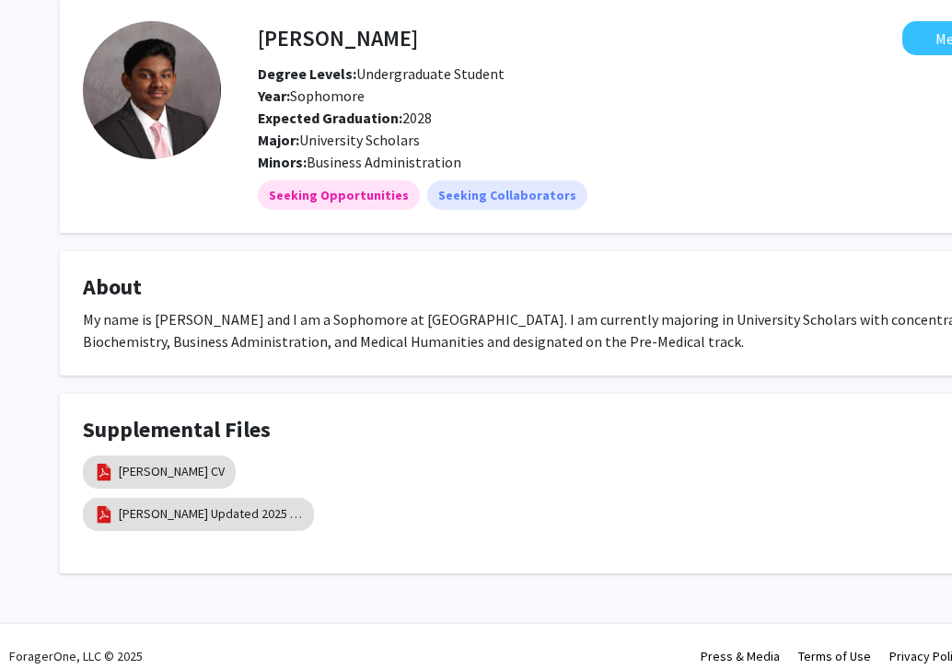
scroll to position [100, 0]
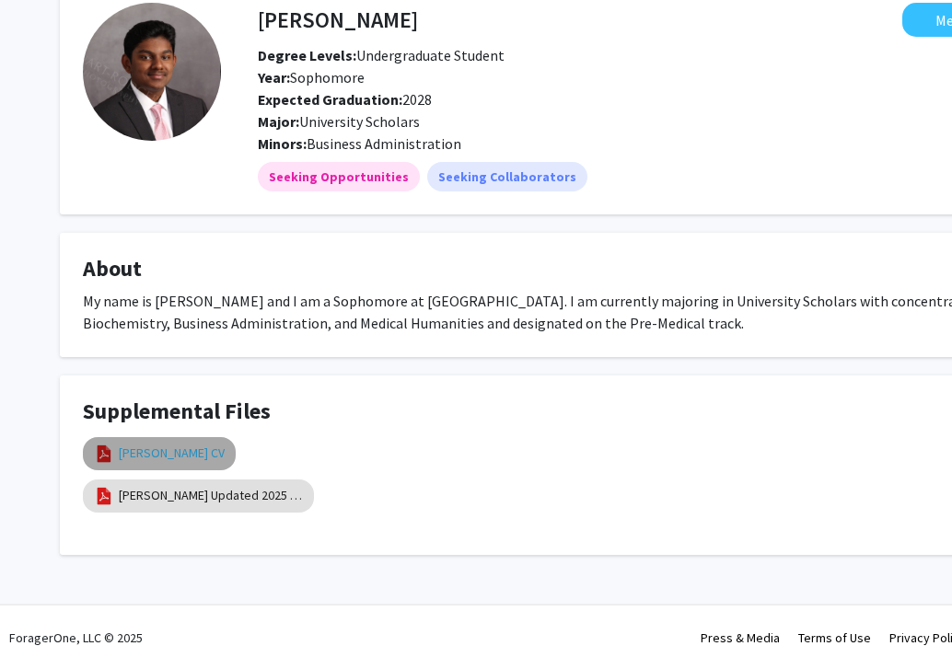
click at [156, 456] on link "[PERSON_NAME] CV" at bounding box center [172, 453] width 106 height 19
select select "custom"
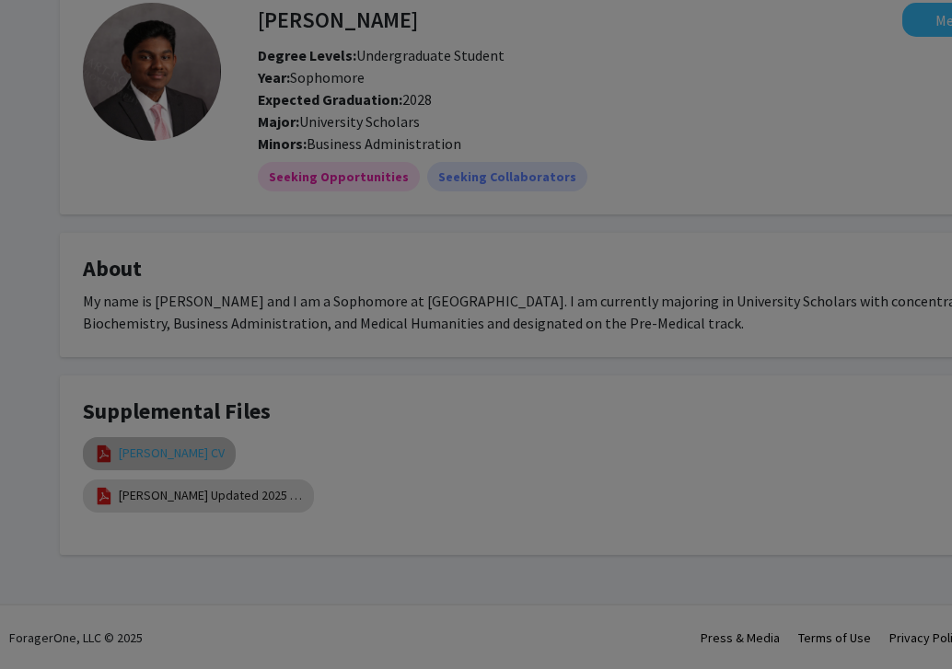
type input "0"
select select "custom"
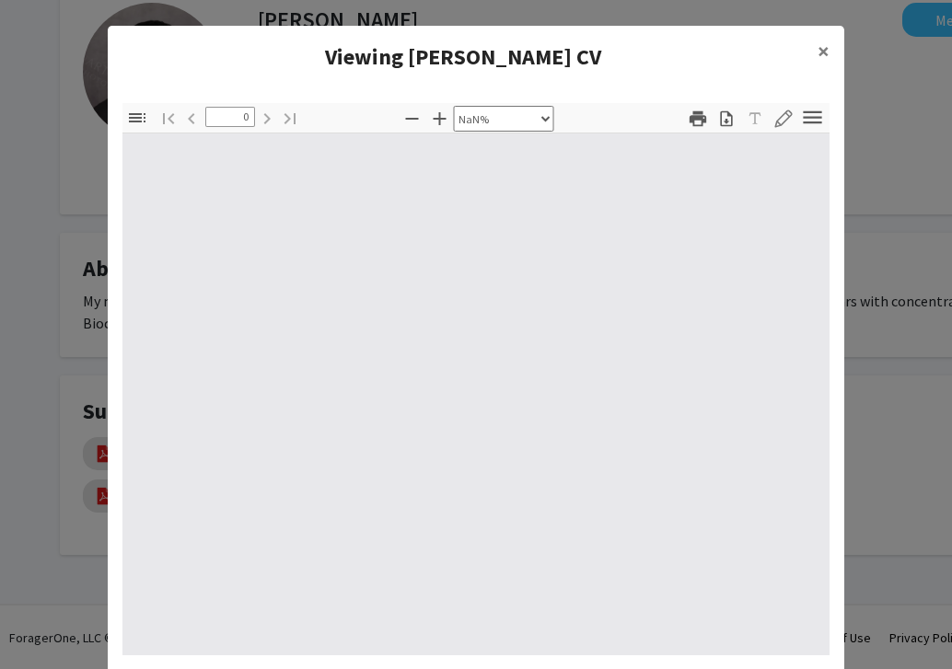
type input "1"
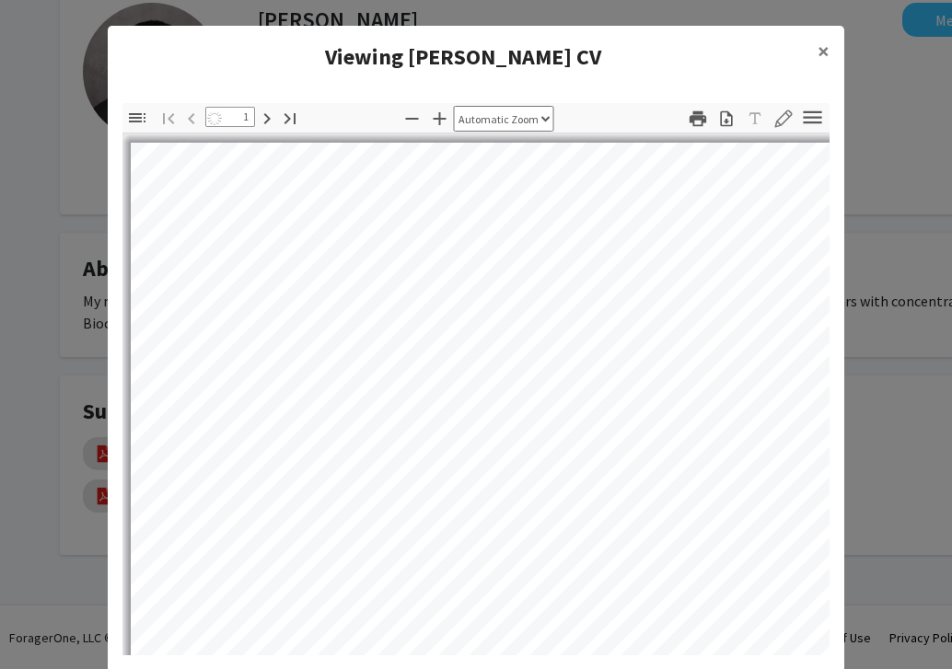
select select "auto"
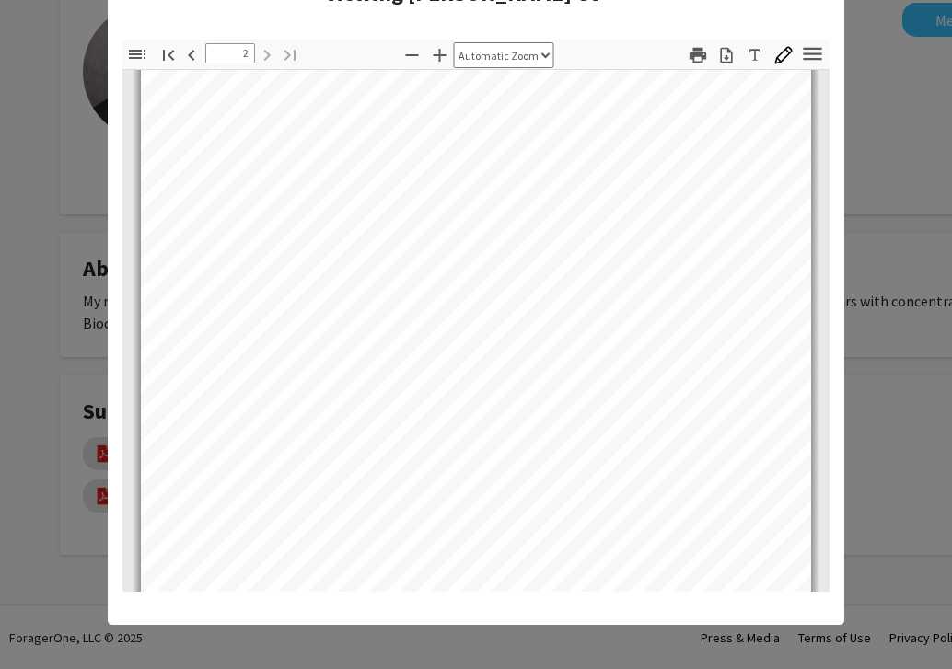
scroll to position [907, 0]
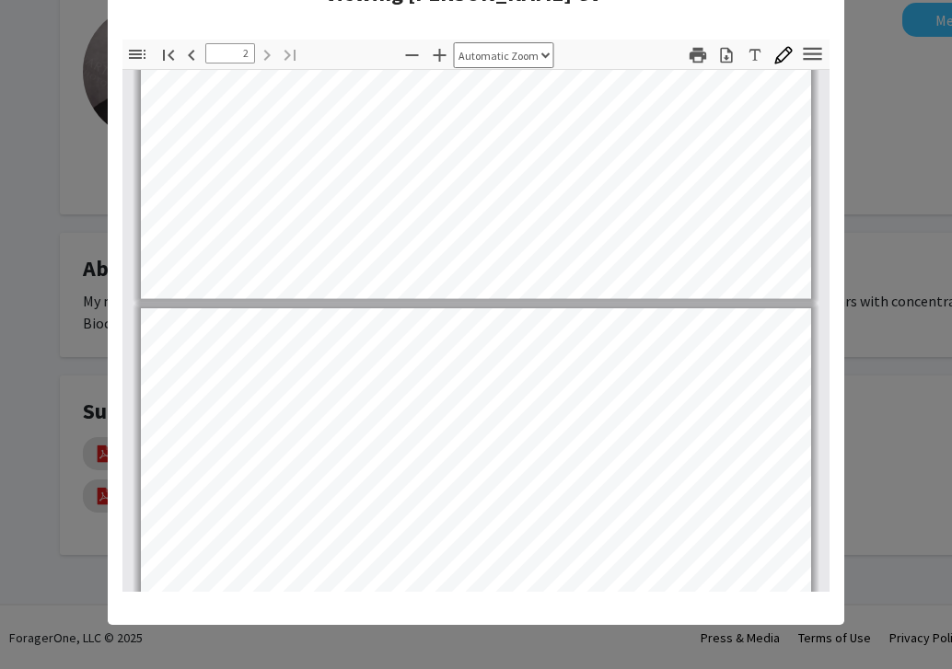
type input "1"
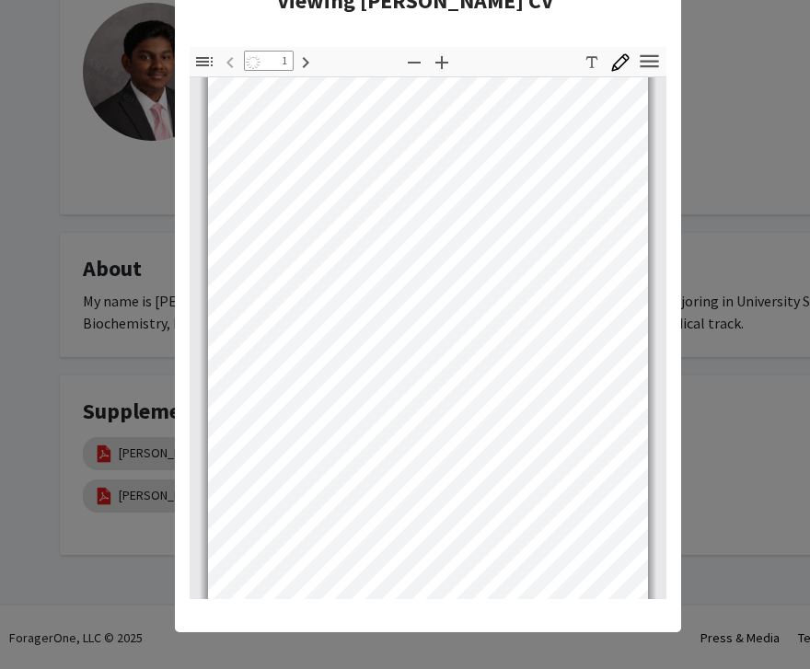
scroll to position [22, 0]
click at [727, 75] on modal-container "Viewing Anishvaran Manohar CV × Thumbnails Document Outline Attachments Layers …" at bounding box center [405, 334] width 810 height 669
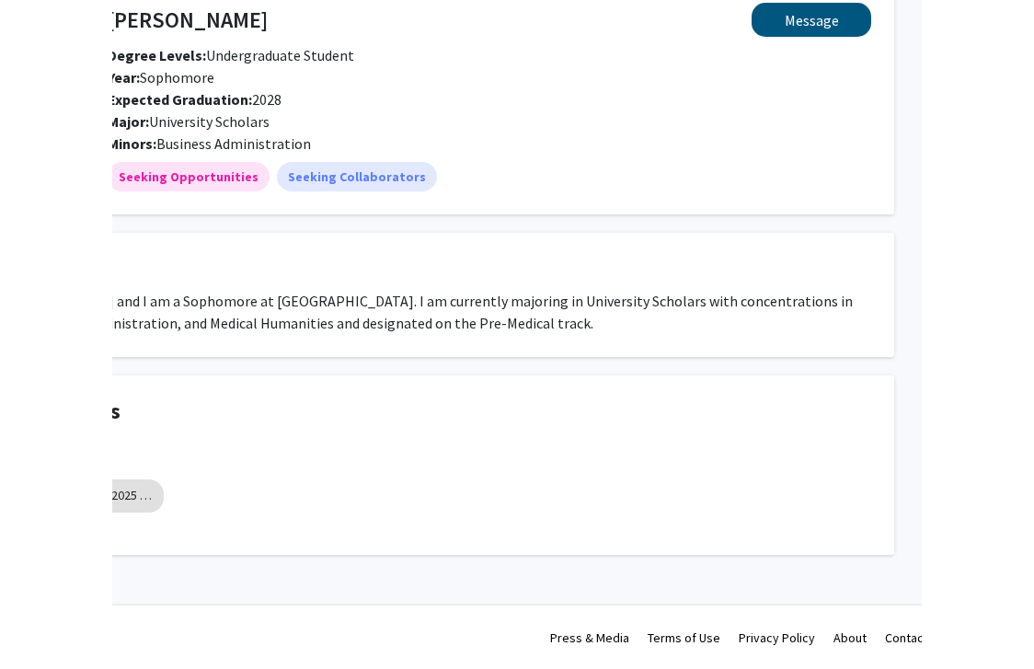
scroll to position [100, 70]
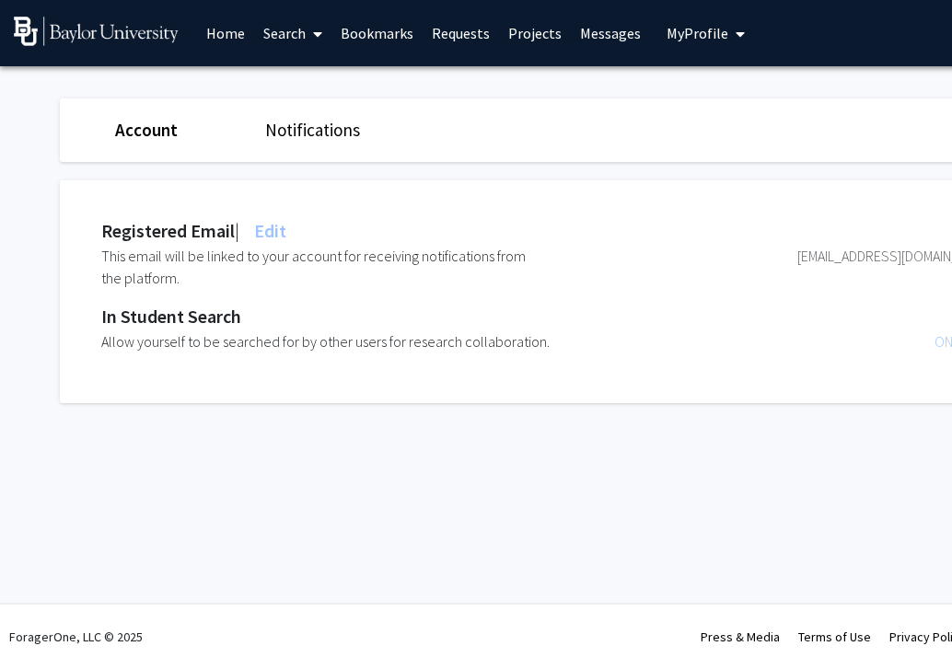
click at [706, 39] on span "My Profile" at bounding box center [697, 33] width 62 height 18
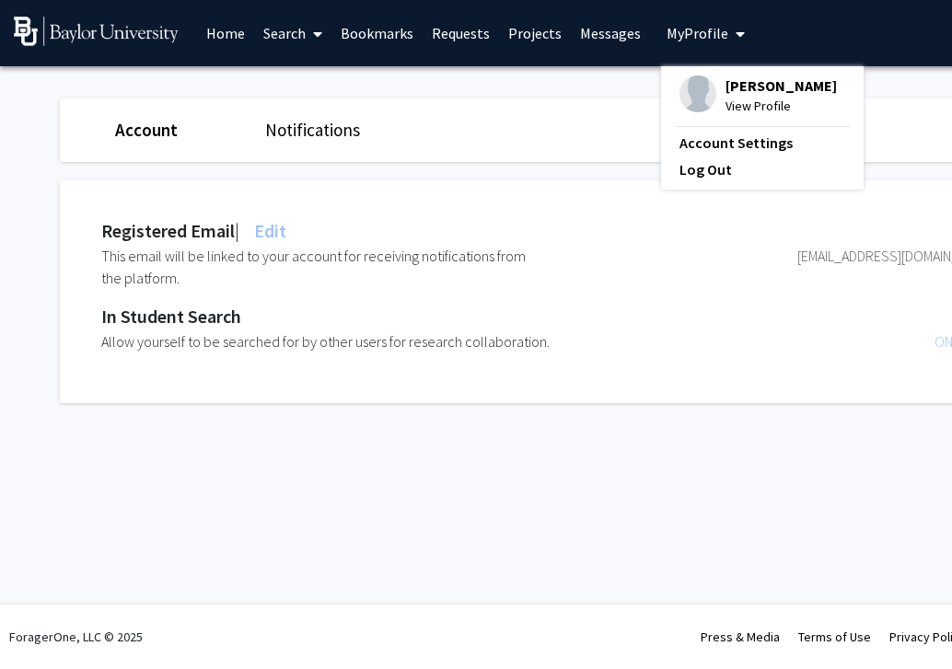
click at [725, 83] on span "[PERSON_NAME]" at bounding box center [780, 85] width 111 height 20
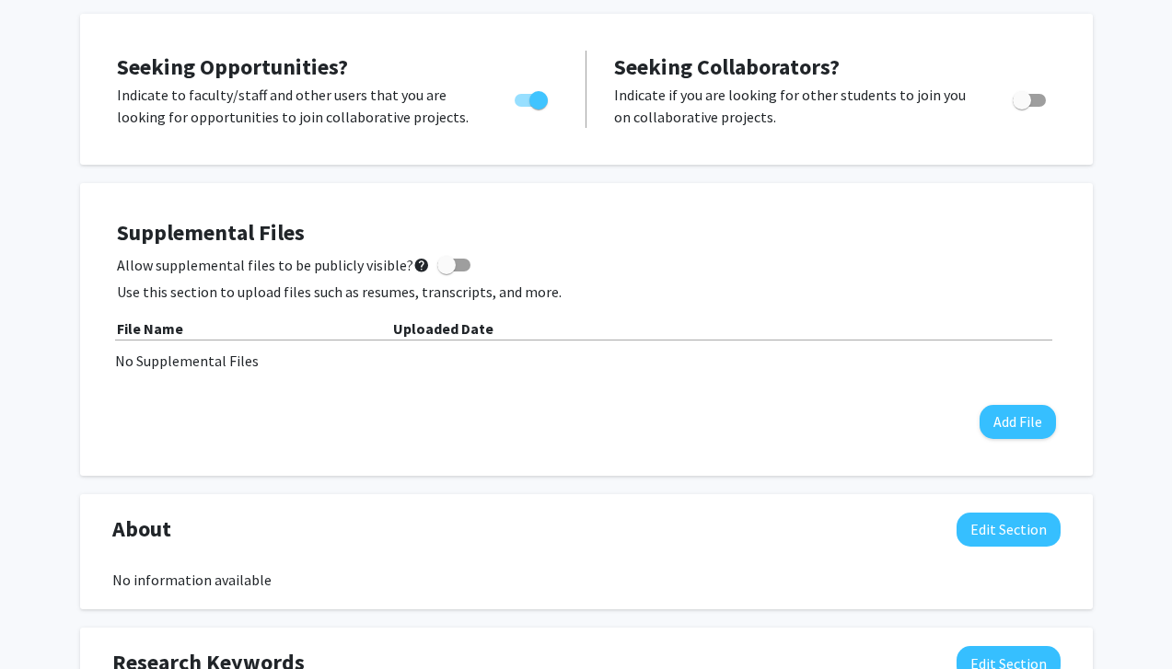
scroll to position [271, 0]
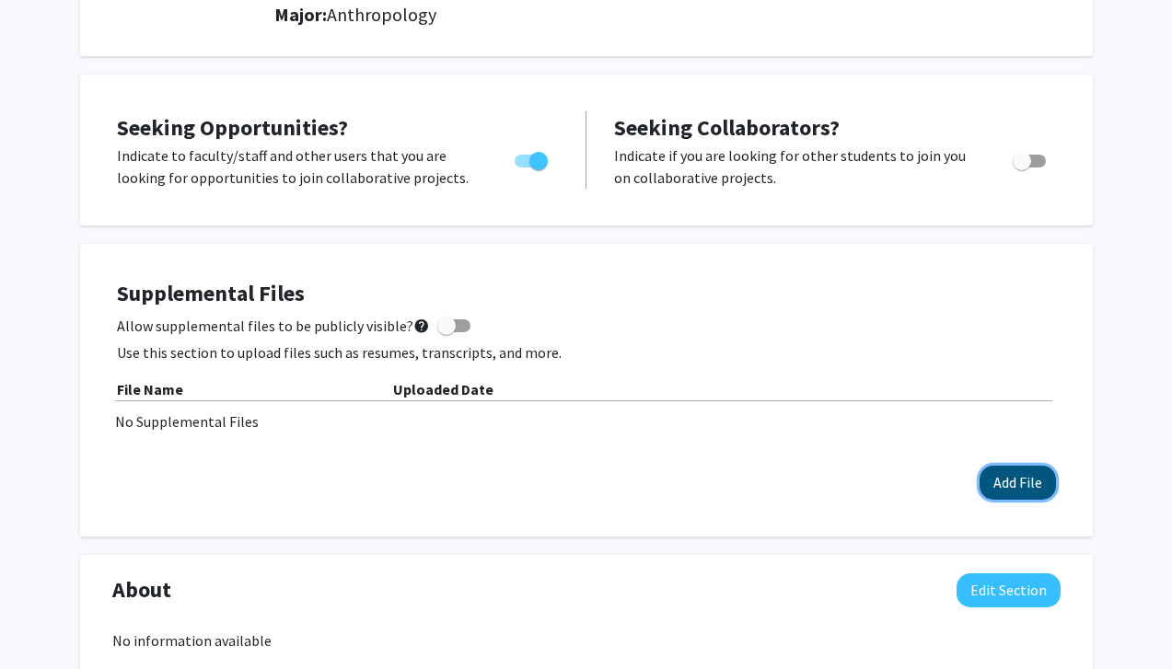
click at [951, 472] on button "Add File" at bounding box center [1017, 483] width 76 height 34
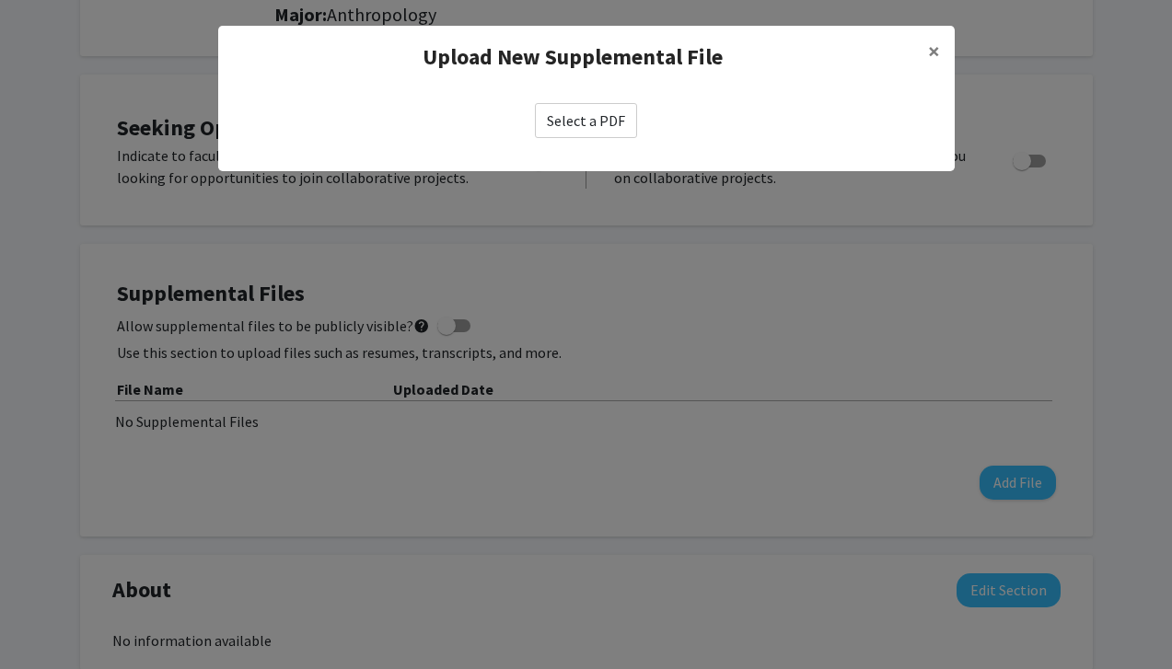
click at [568, 120] on label "Select a PDF" at bounding box center [586, 120] width 102 height 35
click at [0, 0] on input "Select a PDF" at bounding box center [0, 0] width 0 height 0
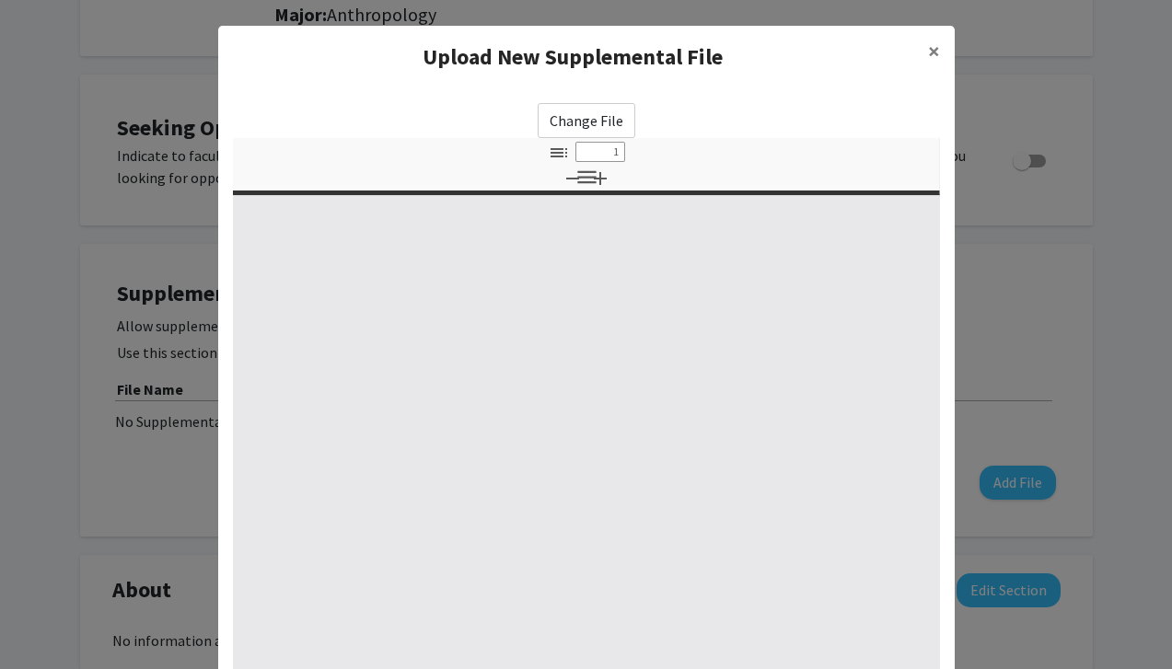
select select "custom"
type input "0"
select select "custom"
type input "1"
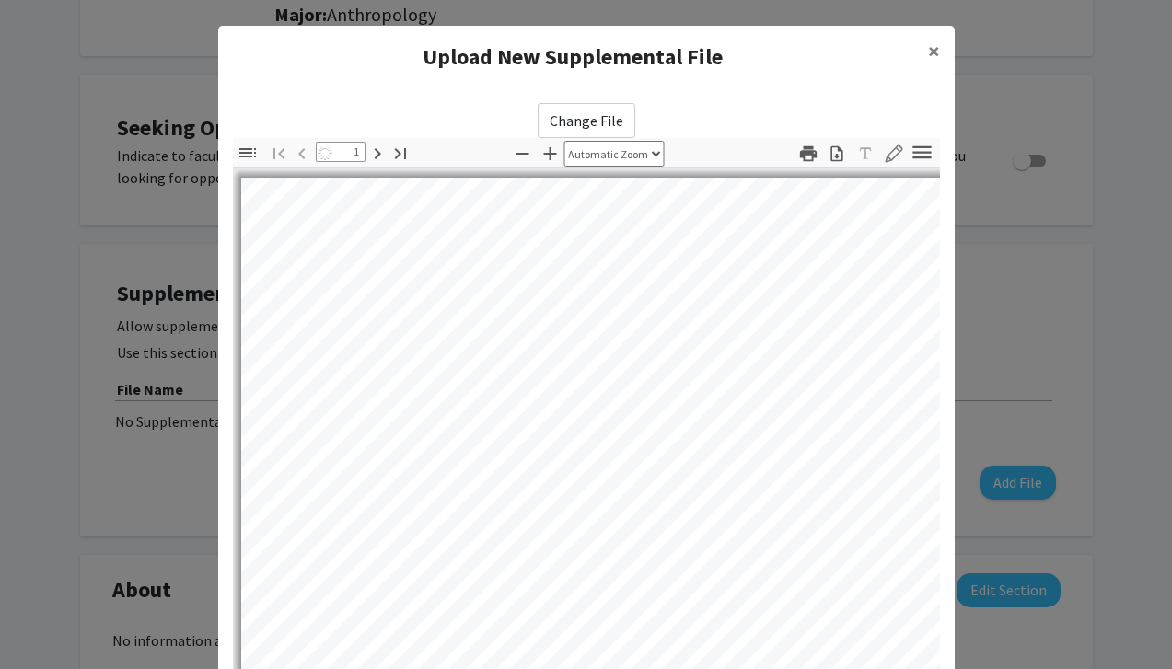
select select "auto"
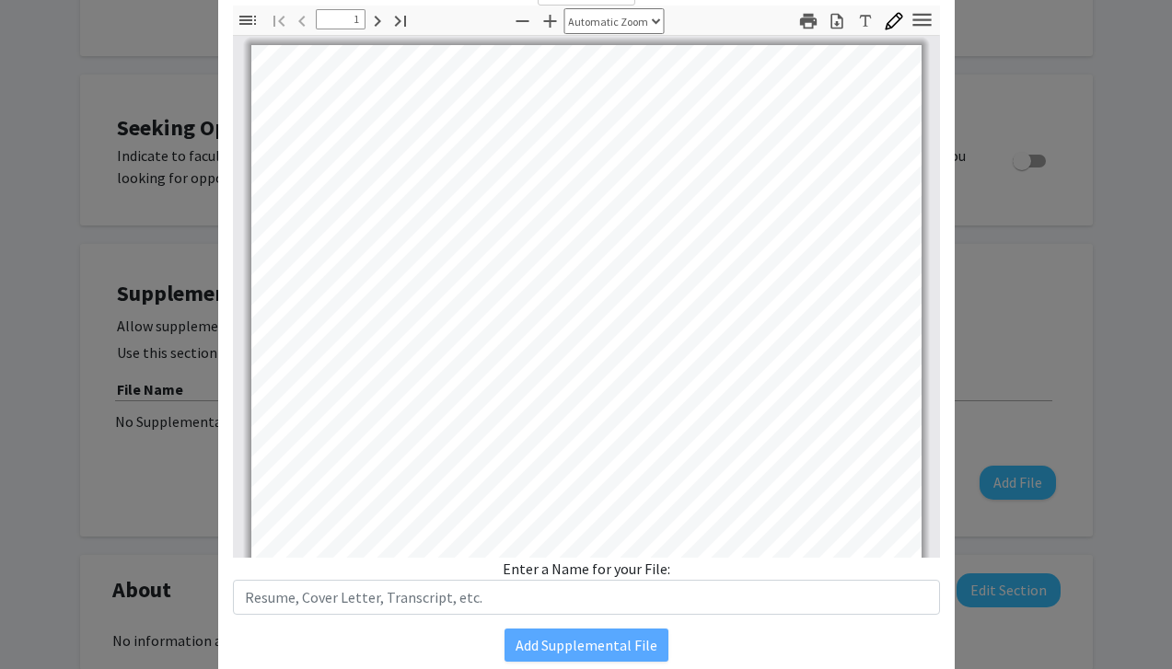
scroll to position [202, 0]
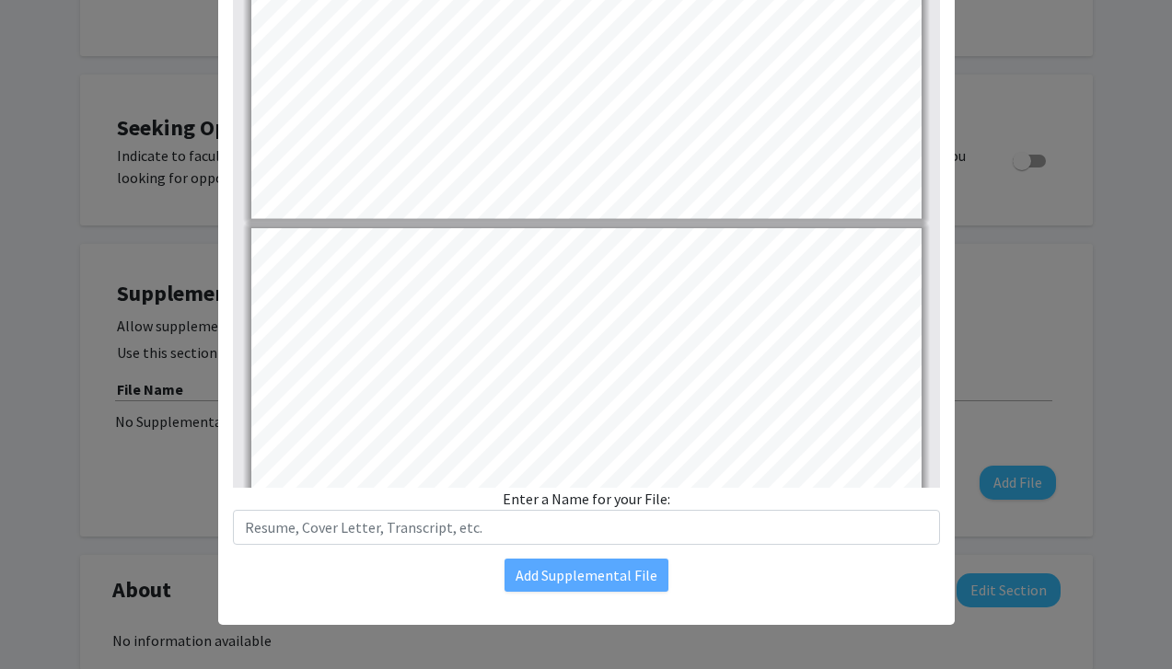
type input "2"
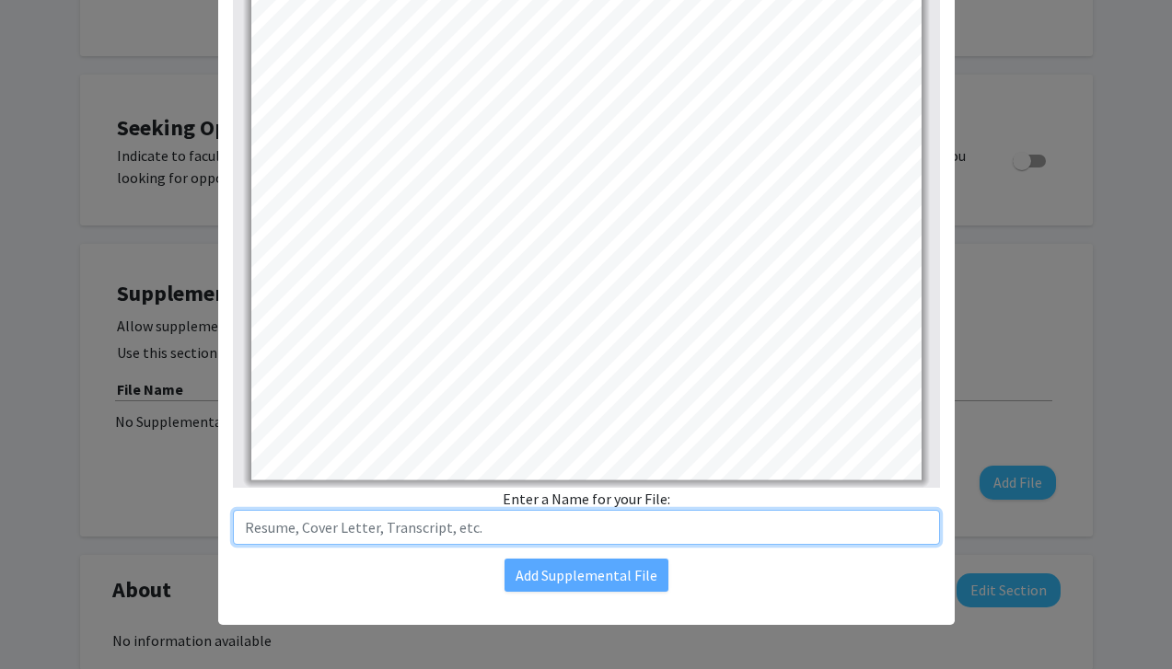
click at [378, 526] on input "text" at bounding box center [586, 527] width 707 height 35
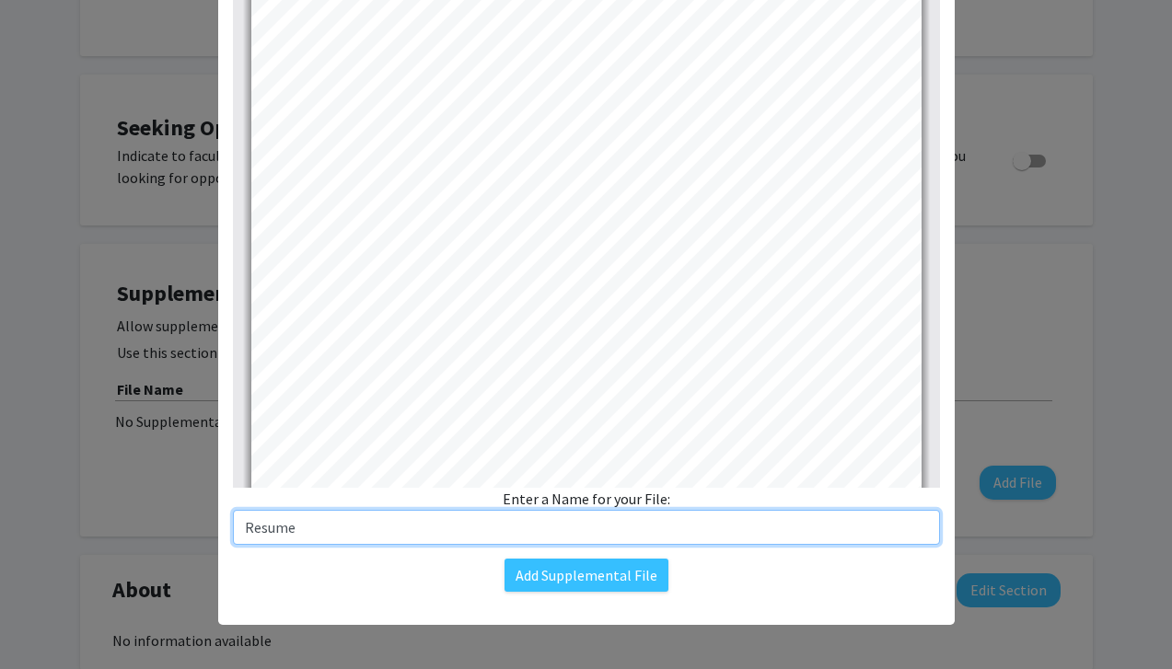
scroll to position [646, 0]
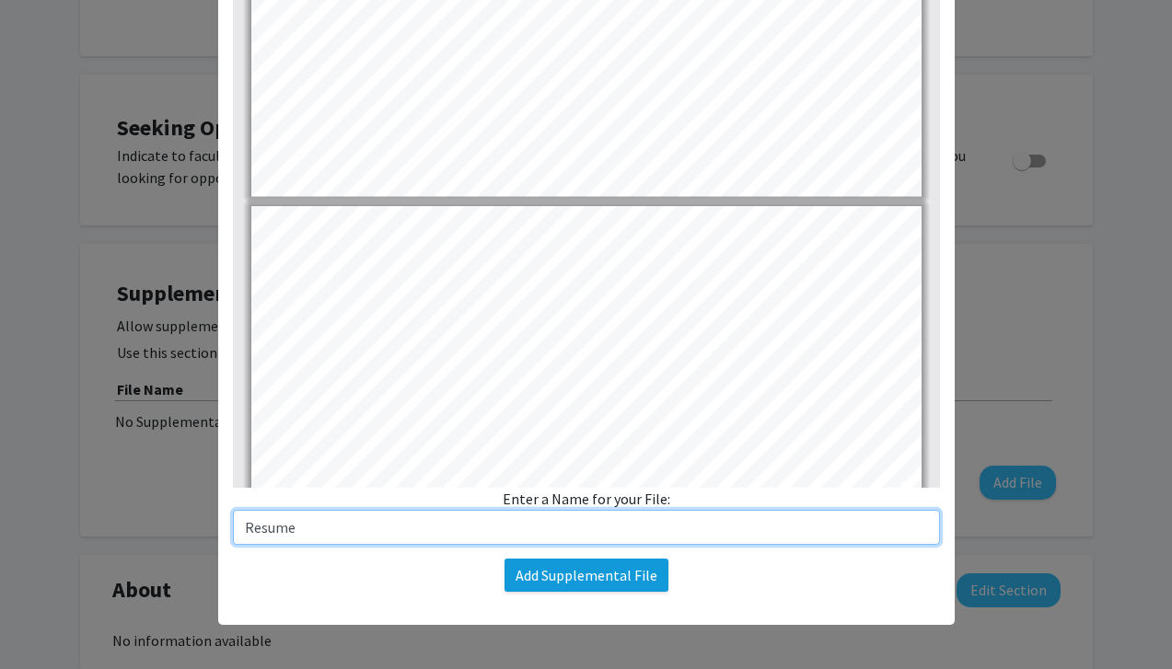
type input "Resume"
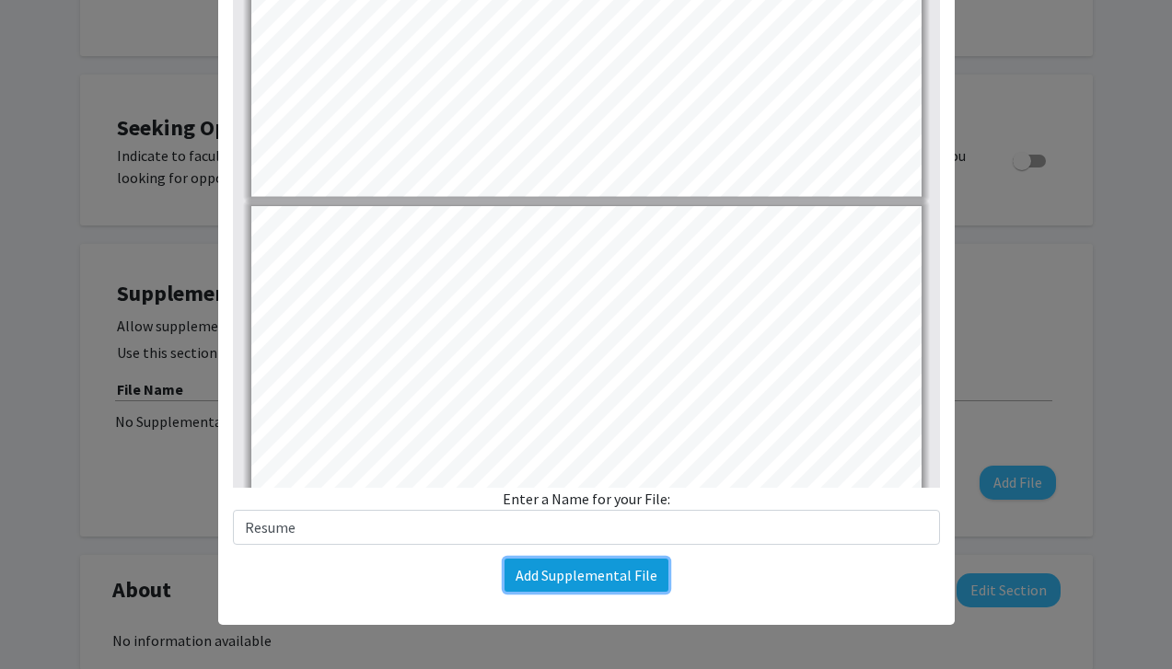
click at [632, 570] on button "Add Supplemental File" at bounding box center [586, 575] width 164 height 33
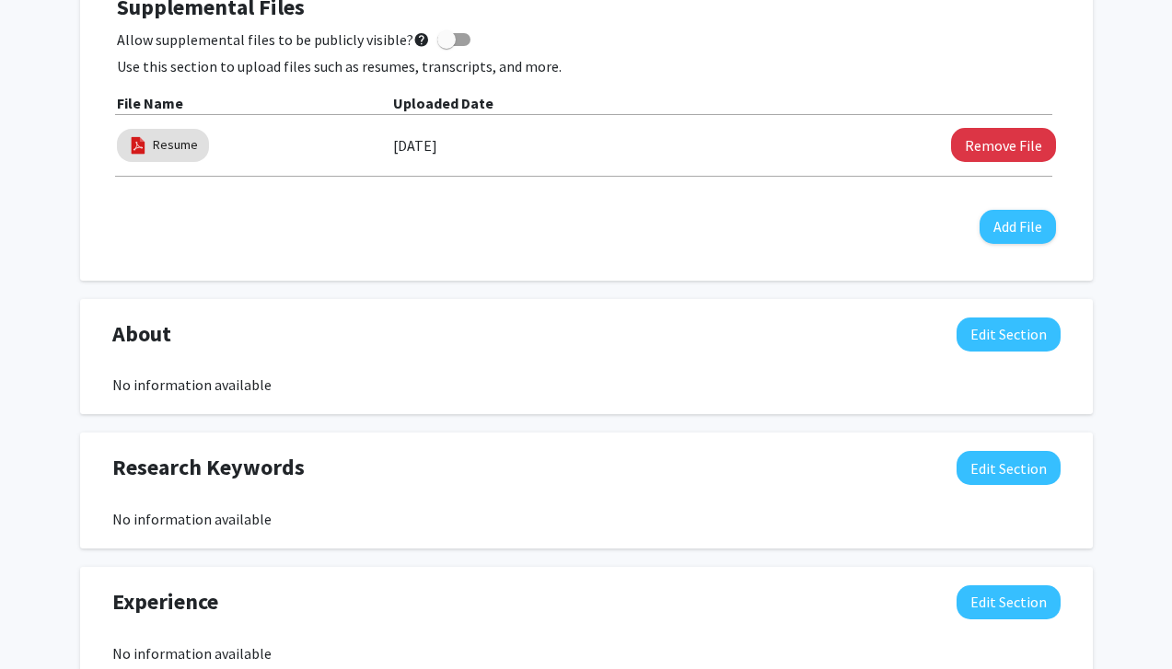
scroll to position [552, 0]
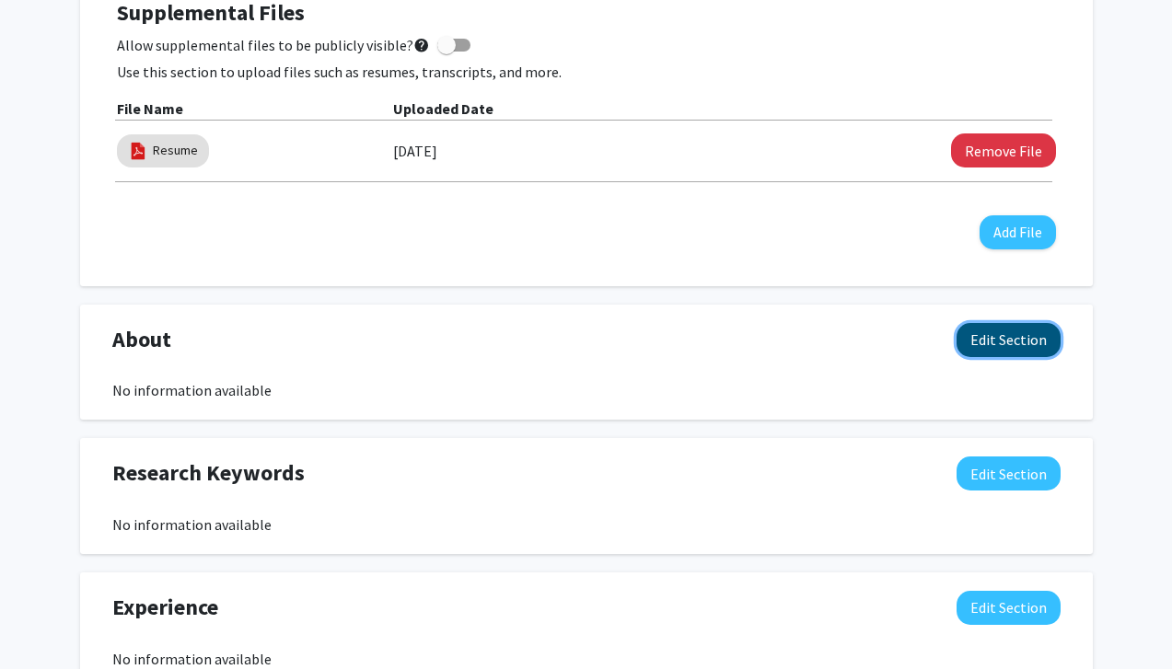
click at [951, 347] on button "Edit Section" at bounding box center [1008, 340] width 104 height 34
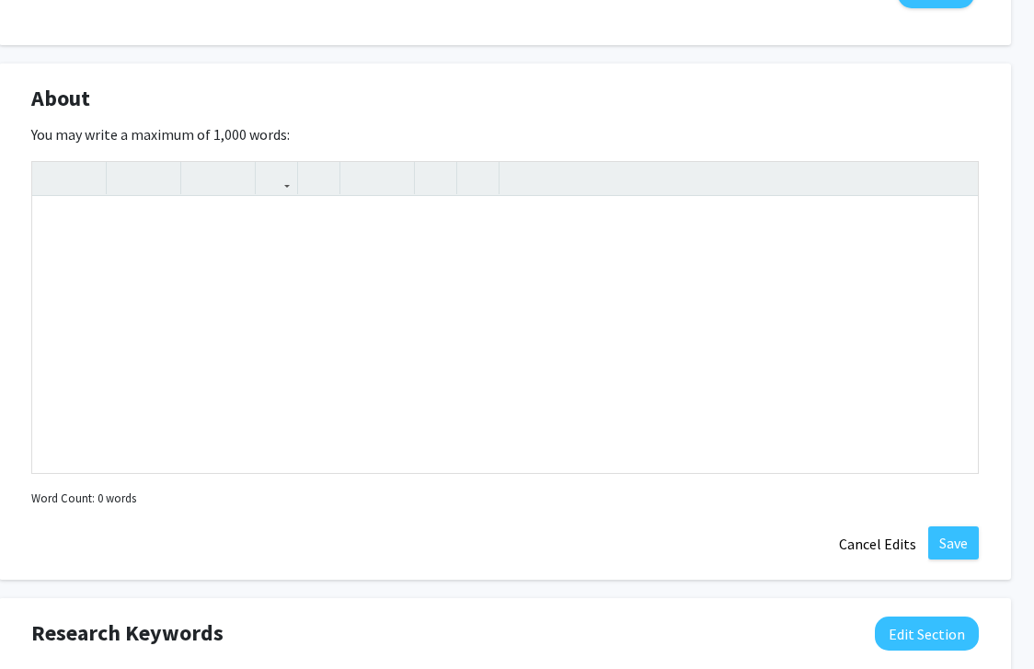
scroll to position [809, 47]
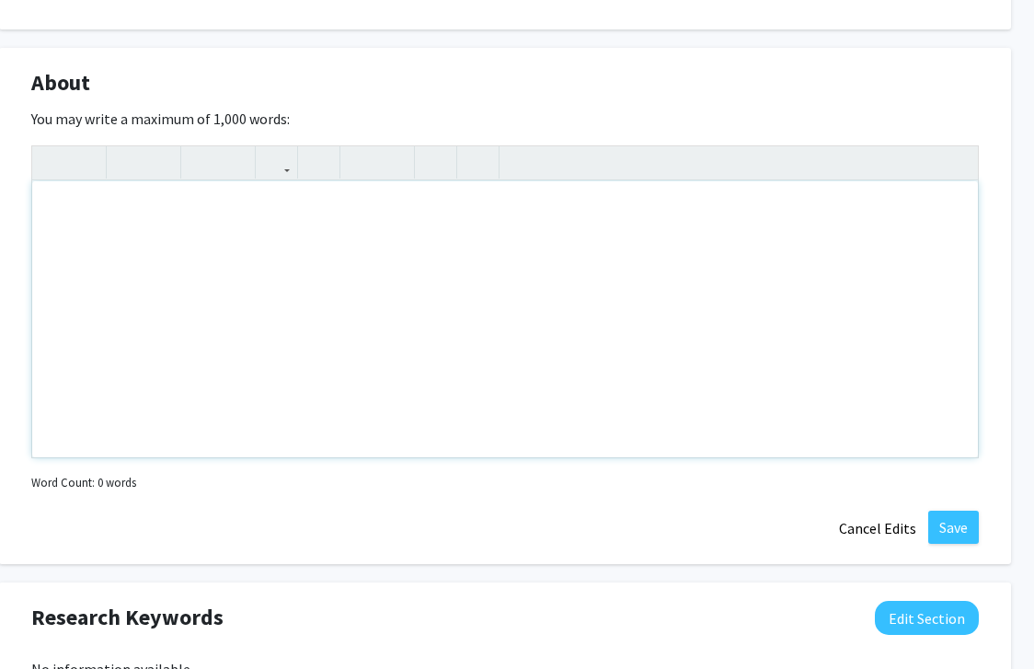
click at [368, 212] on div "Note to users with screen readers: Please deactivate our accessibility plugin f…" at bounding box center [505, 319] width 946 height 276
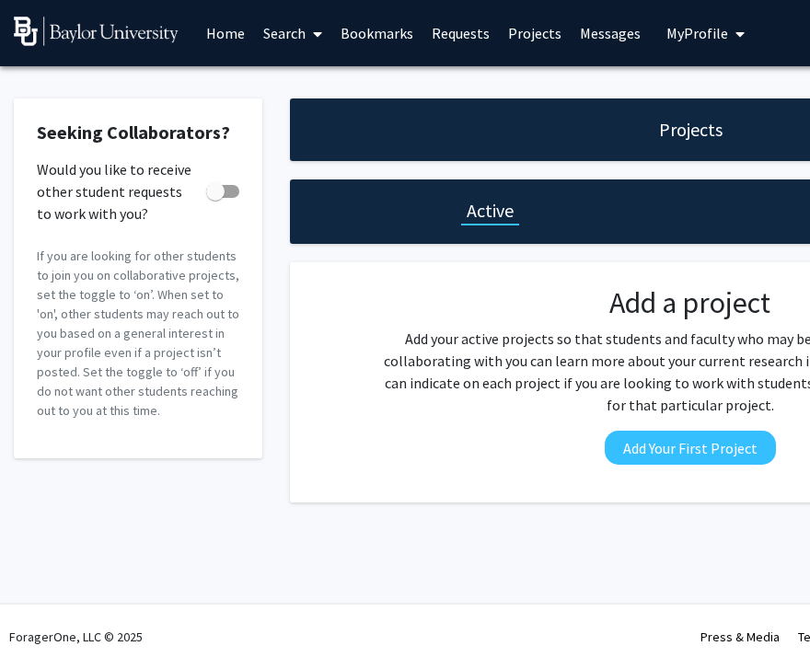
click at [313, 36] on icon at bounding box center [317, 34] width 9 height 15
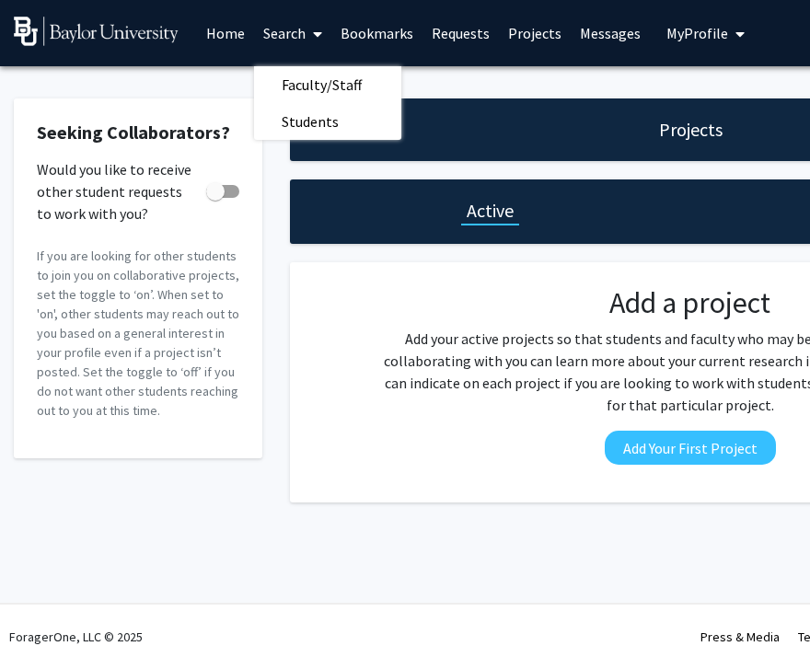
click at [234, 29] on link "Home" at bounding box center [225, 33] width 57 height 64
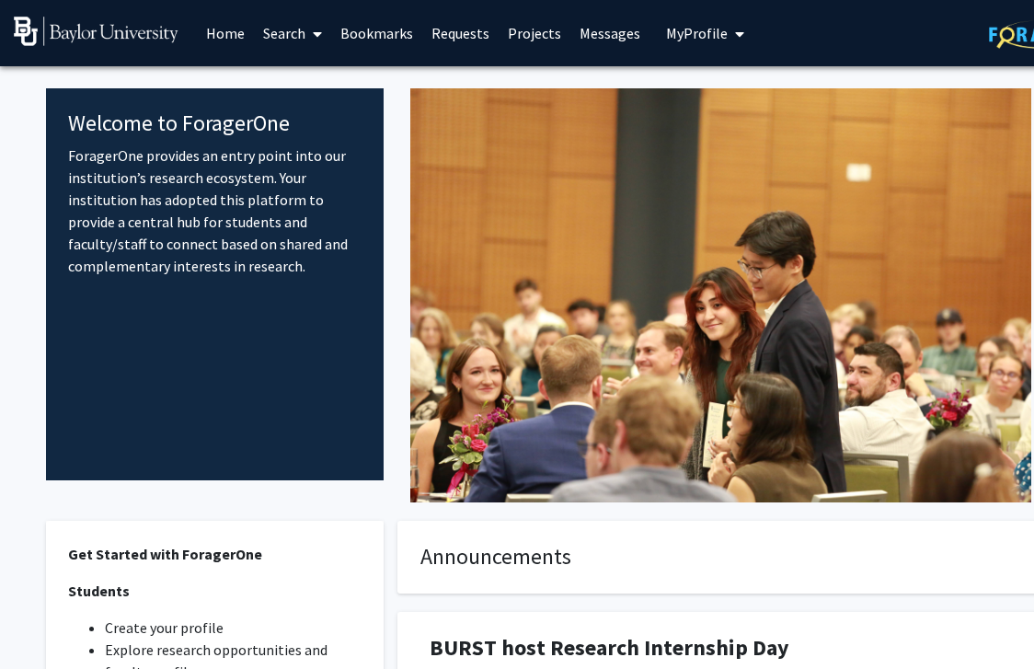
click at [219, 26] on link "Home" at bounding box center [225, 33] width 57 height 64
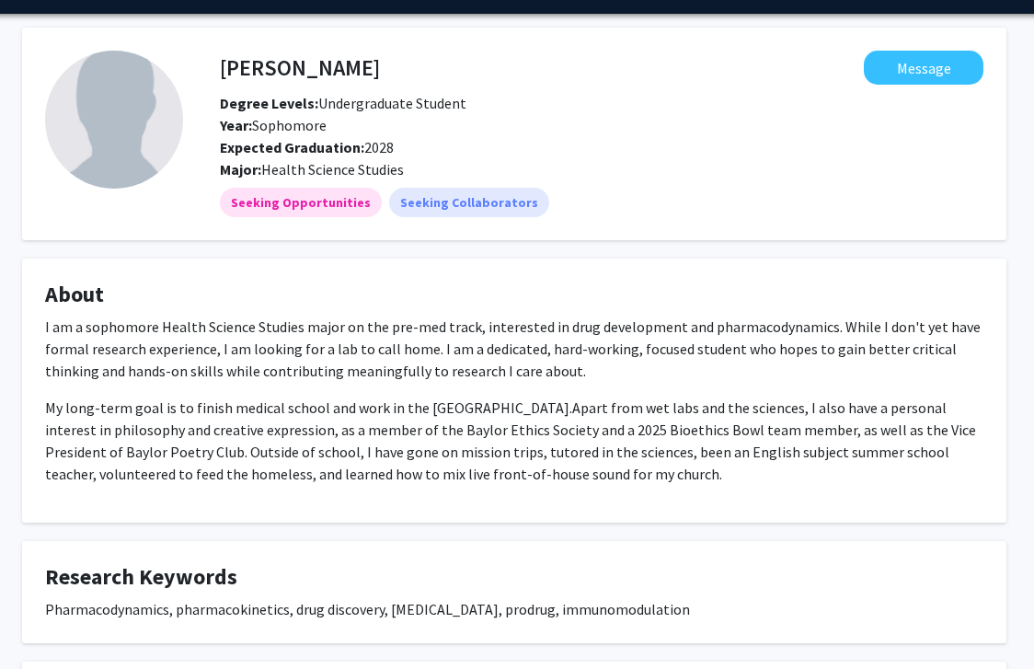
scroll to position [0, 38]
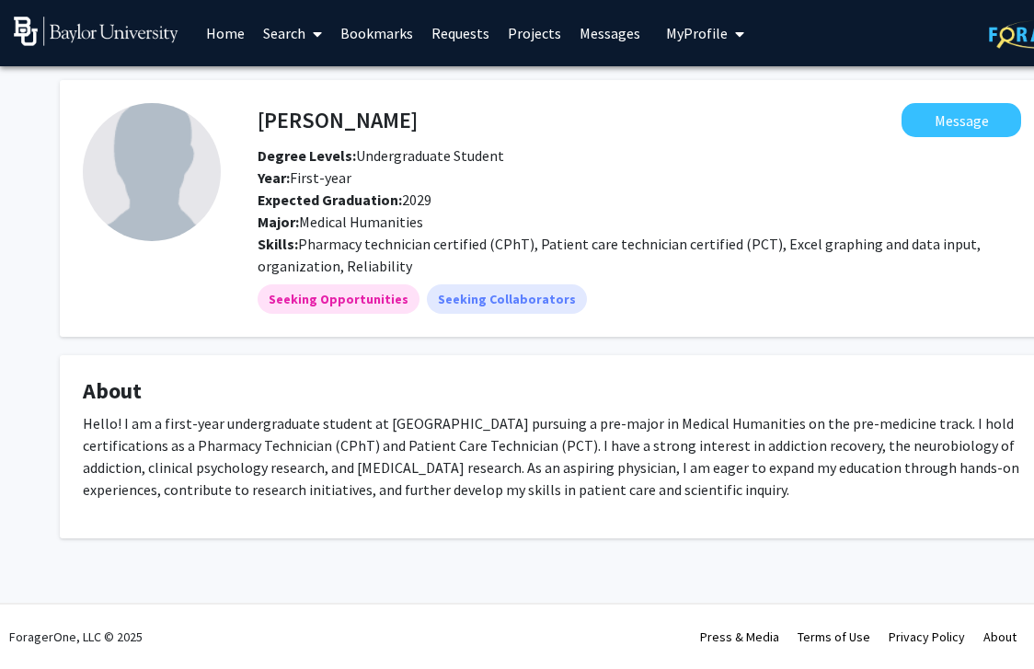
scroll to position [0, 70]
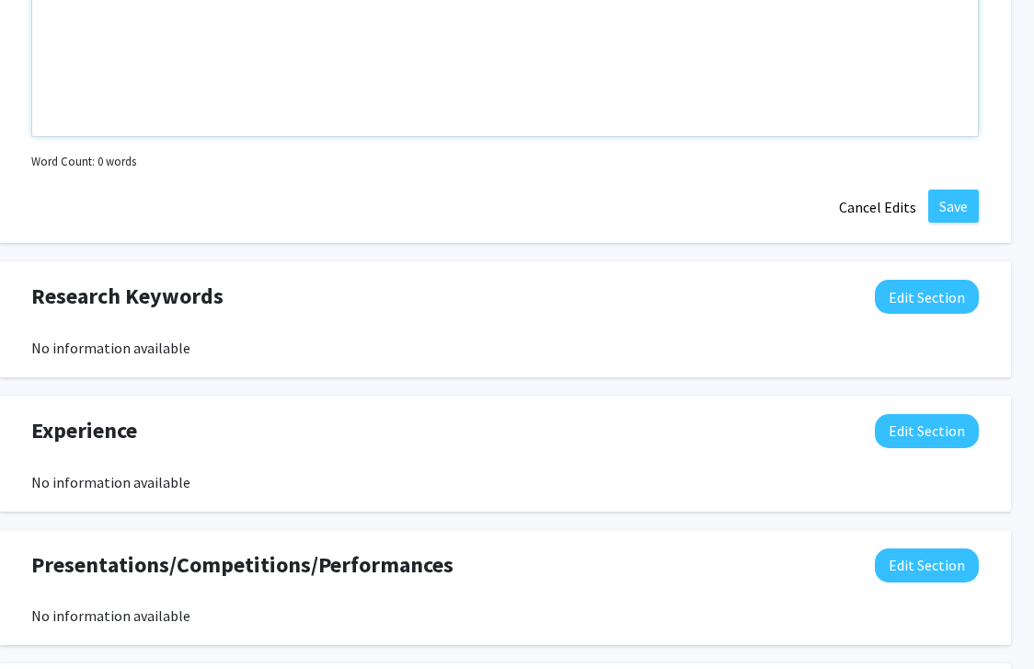
scroll to position [1135, 47]
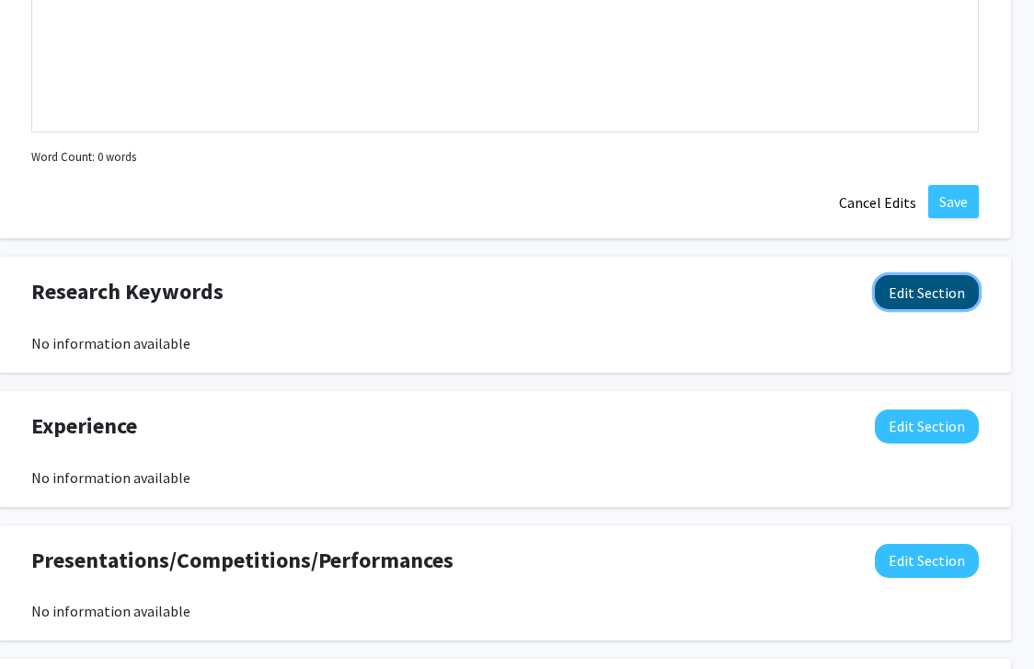
click at [919, 295] on button "Edit Section" at bounding box center [927, 292] width 104 height 34
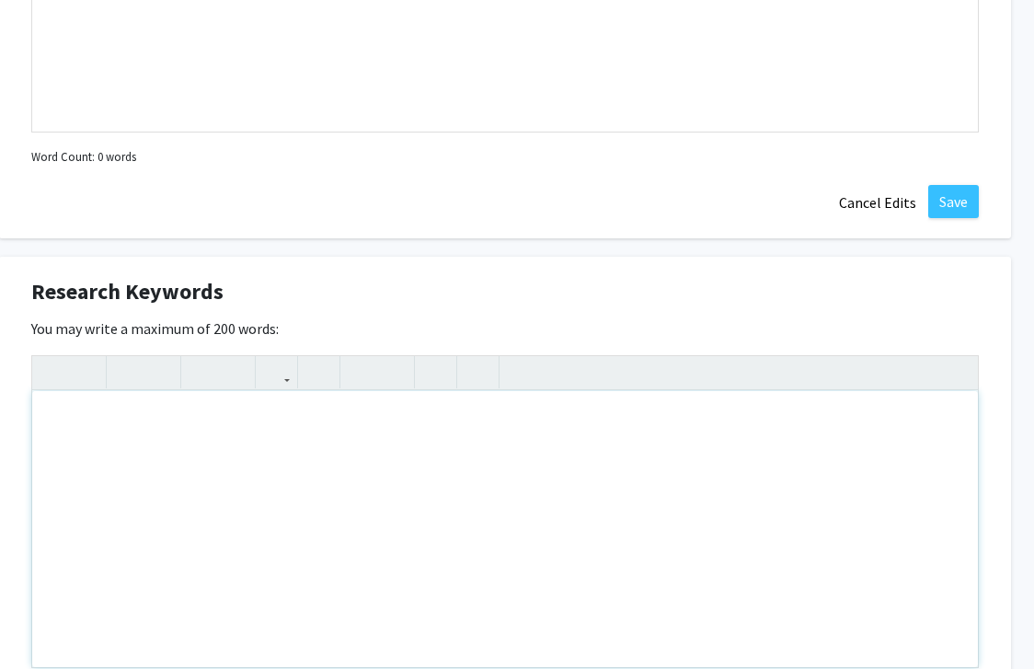
click at [451, 547] on div "Note to users with screen readers: Please deactivate our accessibility plugin f…" at bounding box center [505, 529] width 946 height 276
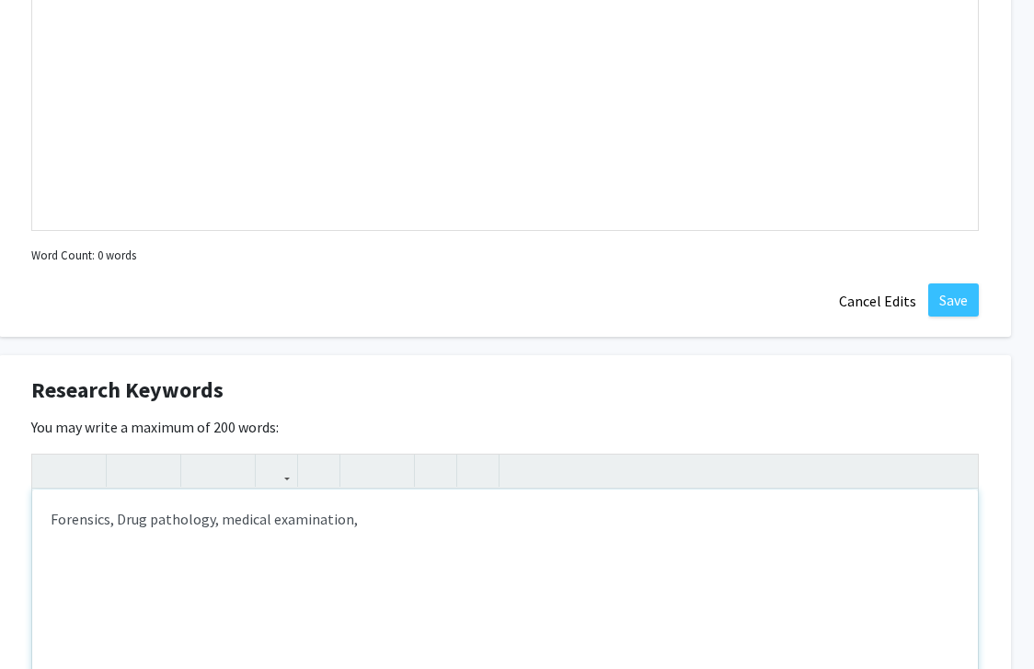
scroll to position [1045, 47]
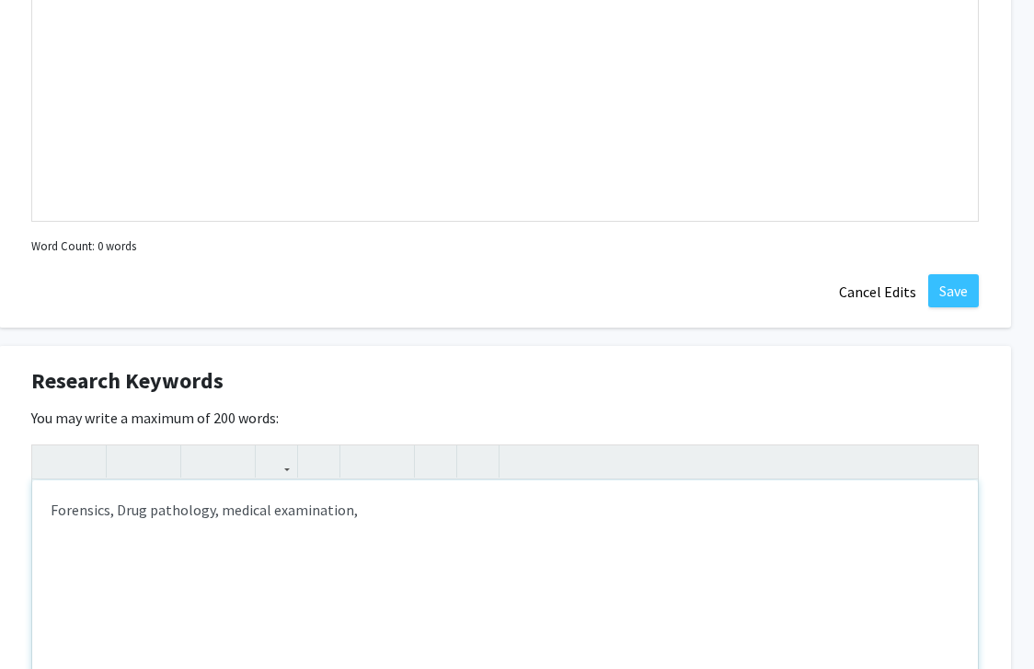
click at [219, 509] on div "Forensics, Drug pathology, medical examination," at bounding box center [505, 618] width 946 height 276
click at [410, 515] on div "Forensics, Drug pathology, drugs, medical examination," at bounding box center [505, 618] width 946 height 276
click at [121, 512] on div "Forensics, Drug pathology, drugs, medical examination, post-mortem" at bounding box center [505, 618] width 946 height 276
click at [485, 519] on div "Forensics, drug pathology, drugs, medical examination, post-mortem" at bounding box center [505, 618] width 946 height 276
type textarea "Forensics, drug pathology, drugs, medical examination, post-mortem, anthropology"
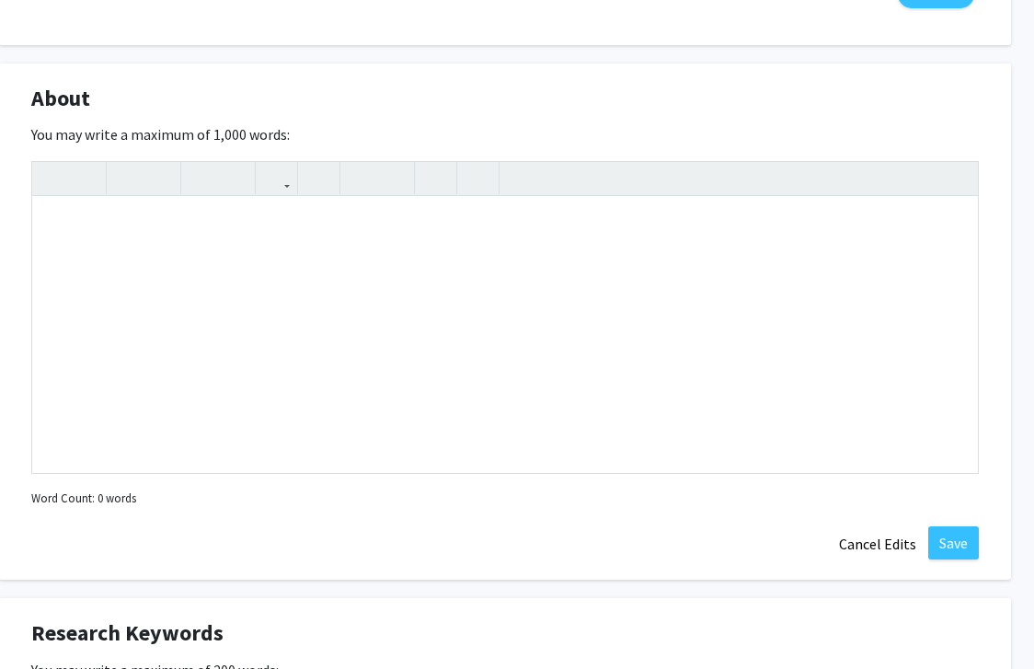
scroll to position [655, 47]
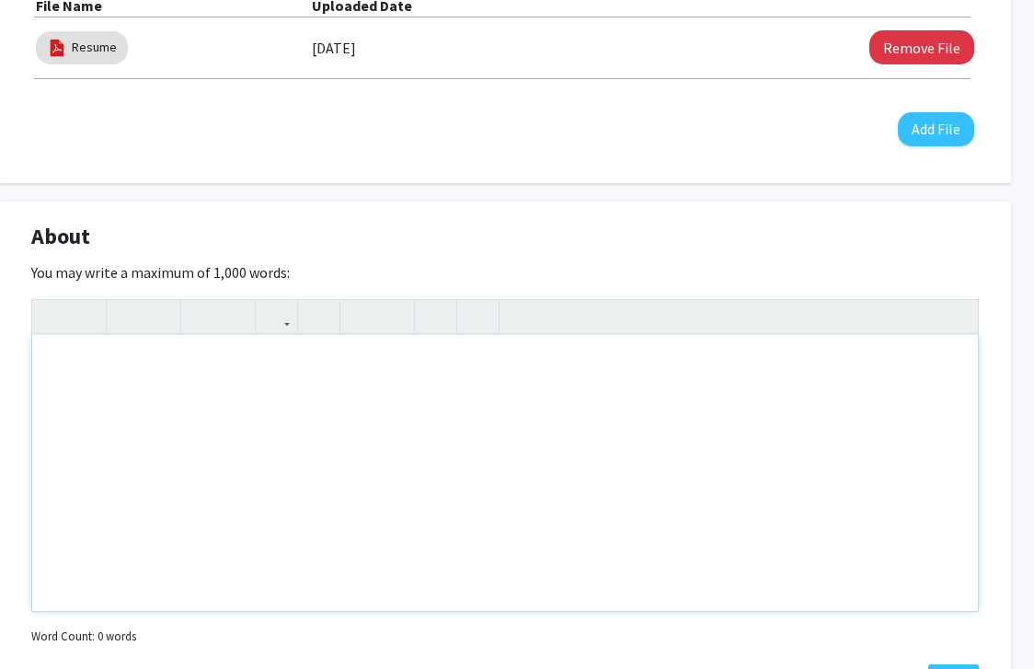
click at [233, 361] on div "Note to users with screen readers: Please deactivate our accessibility plugin f…" at bounding box center [505, 473] width 946 height 276
paste div "Note to users with screen readers: Please deactivate our accessibility plugin f…"
type textarea "<p>Hello, my name is ____. I’m a sophomore at ____ majoring in Anthropology on …"
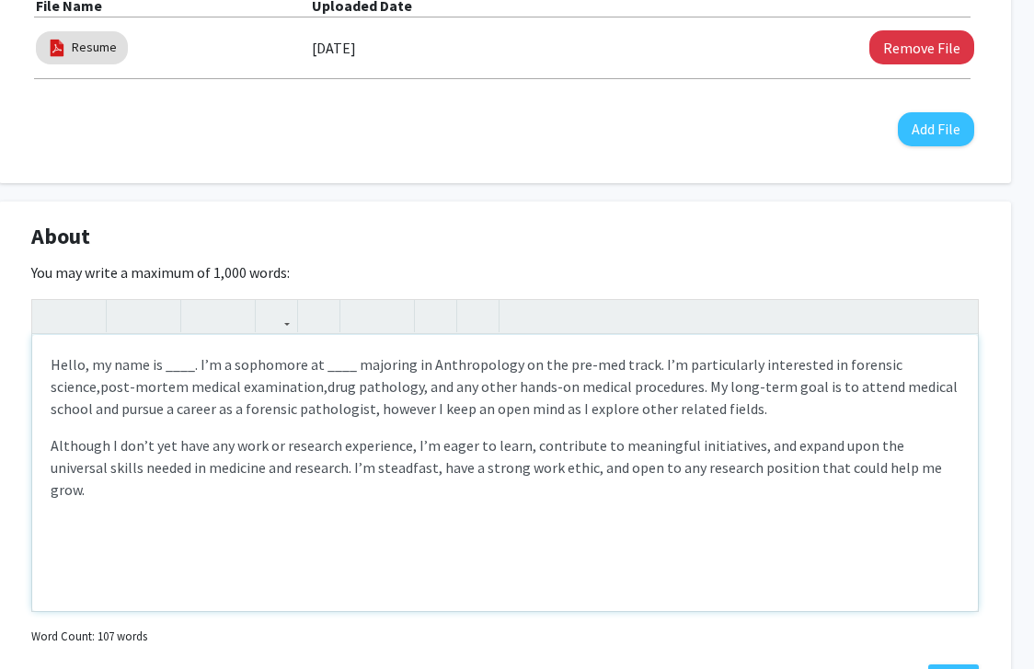
click at [176, 368] on p "Hello, my name is ____. I’m a sophomore at ____ majoring in Anthropology on the…" at bounding box center [505, 386] width 909 height 66
click at [316, 388] on p "Hello, my name is Em Popoff . I’m a sophomore at ____ majoring in Anthropology …" at bounding box center [505, 386] width 909 height 66
click at [126, 390] on p "Hello, my name is Em Popoff . I’m a sophomore at ____ majoring in Anthropology …" at bounding box center [505, 386] width 909 height 66
click at [99, 390] on p "Hello, my name is Em Popoff . I’m a sophomore at ____ majoring in Anthropology …" at bounding box center [505, 386] width 909 height 66
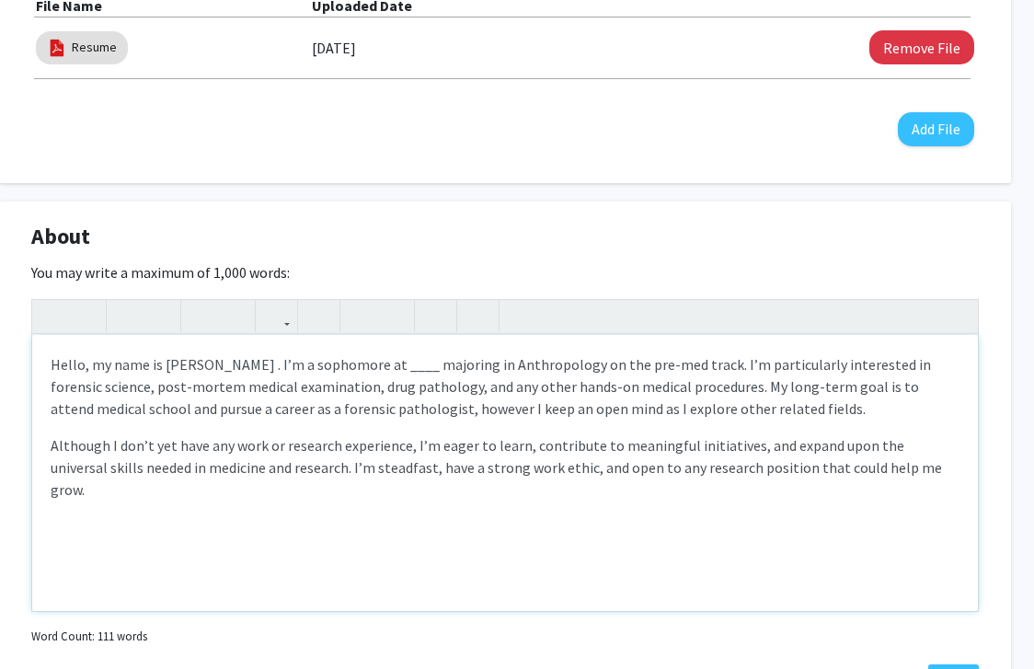
click at [362, 364] on p "Hello, my name is Em Popoff . I’m a sophomore at ____ majoring in Anthropology …" at bounding box center [505, 386] width 909 height 66
type textarea "<p>Hello, my name is Em Popoff . I’m a sophomore at Baylor University majoring …"
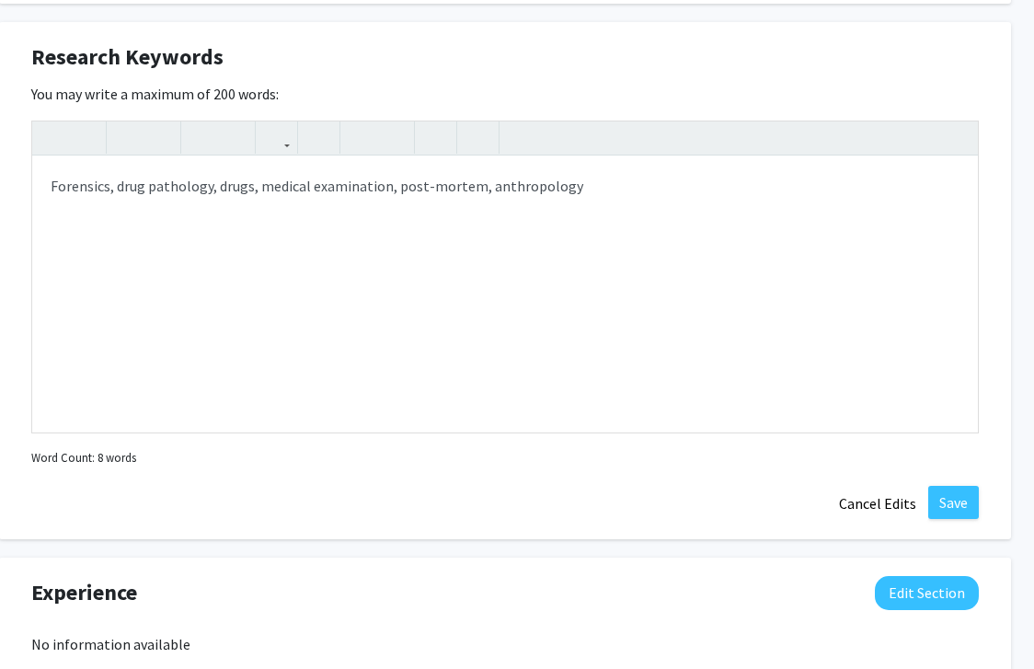
scroll to position [1376, 47]
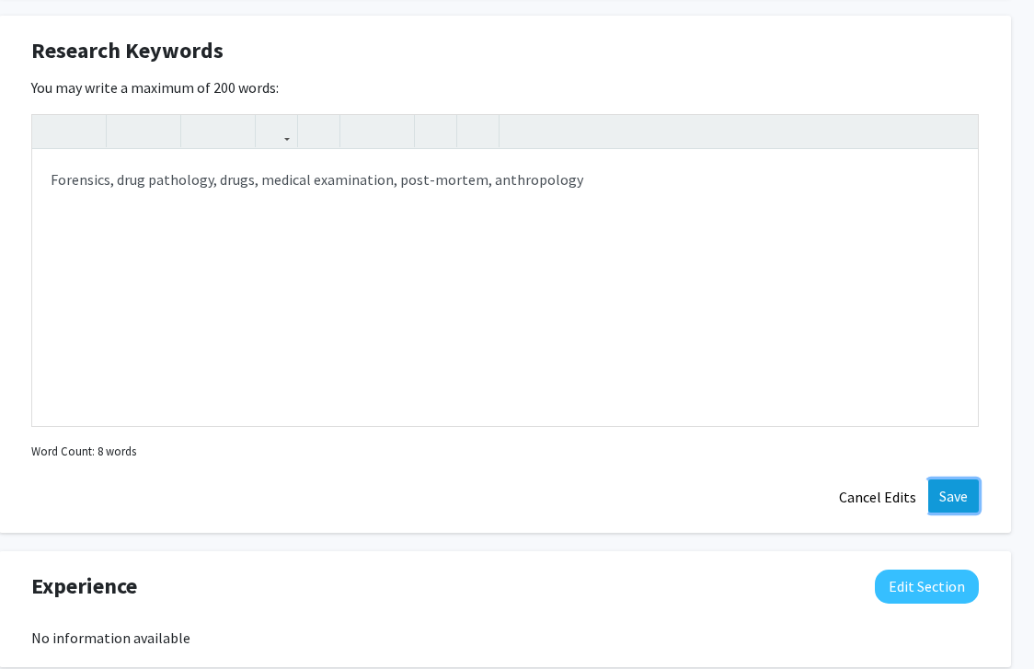
click at [940, 495] on button "Save" at bounding box center [954, 495] width 51 height 33
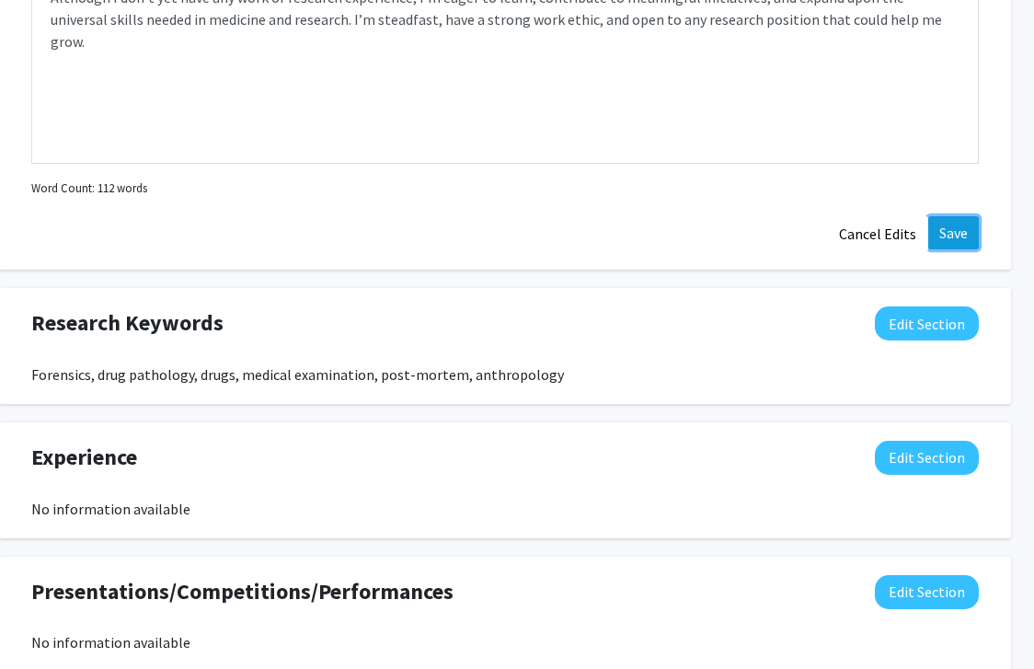
click at [961, 225] on button "Save" at bounding box center [954, 232] width 51 height 33
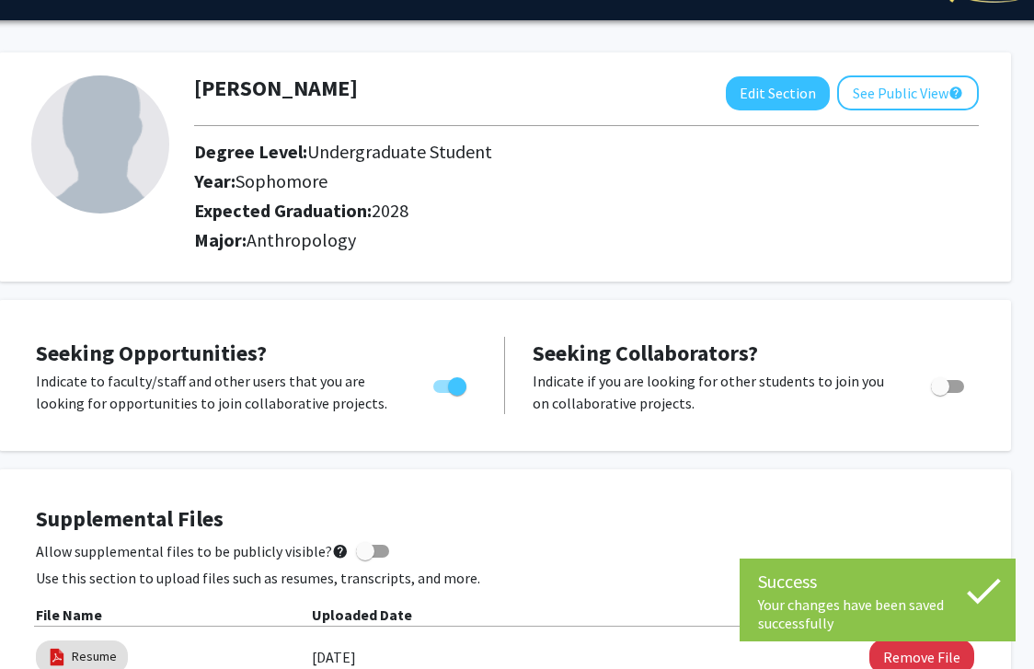
scroll to position [44, 47]
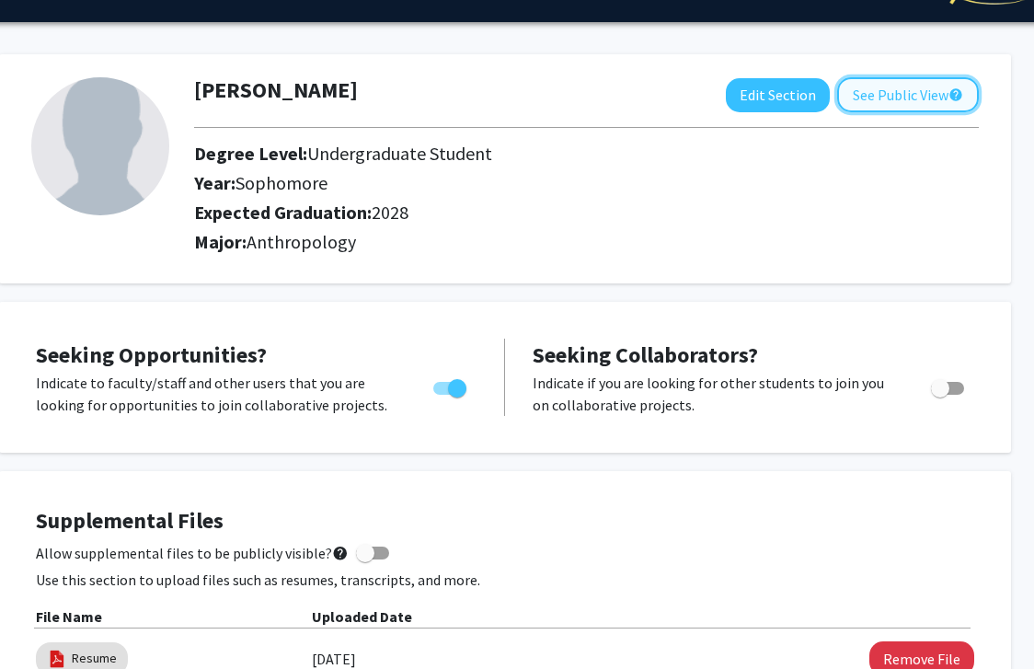
click at [943, 97] on button "See Public View help" at bounding box center [908, 94] width 142 height 35
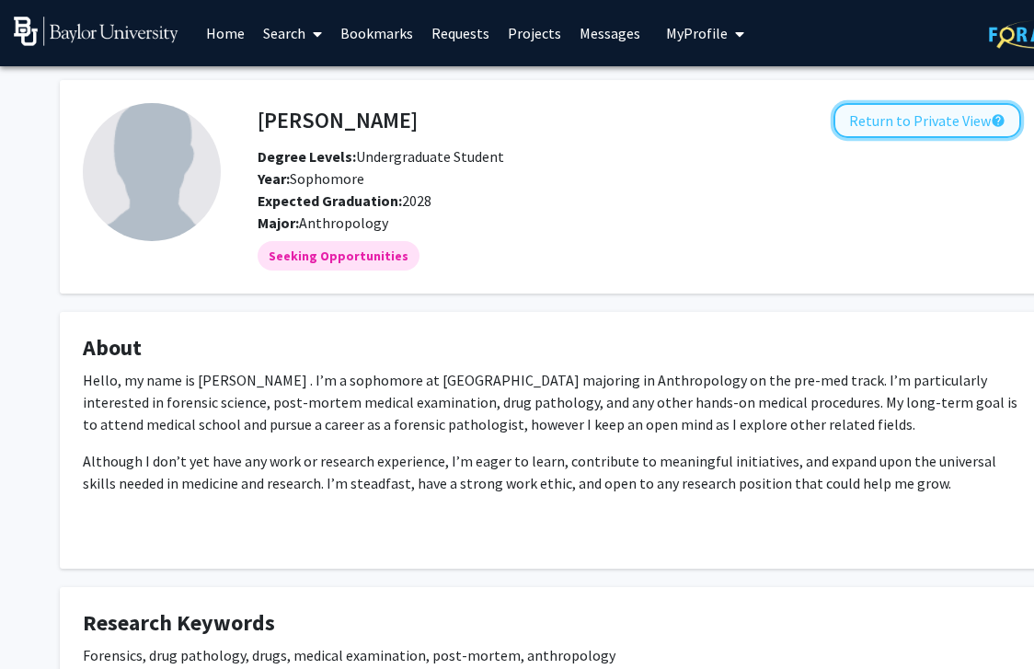
click at [918, 118] on button "Return to Private View help" at bounding box center [928, 120] width 188 height 35
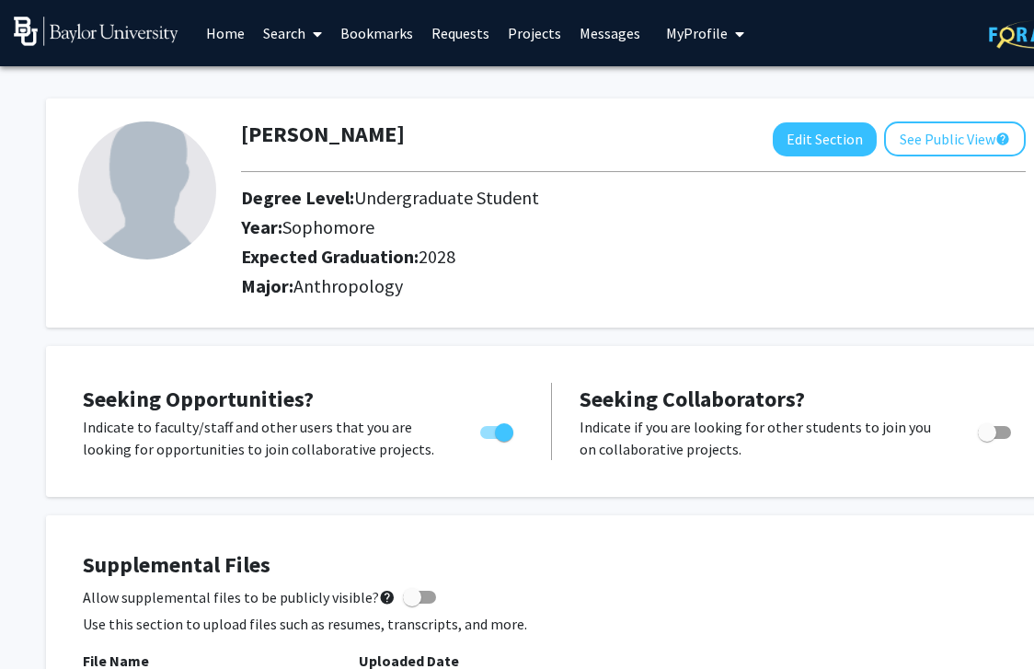
click at [150, 29] on img at bounding box center [96, 31] width 165 height 29
